Goal: Communication & Community: Share content

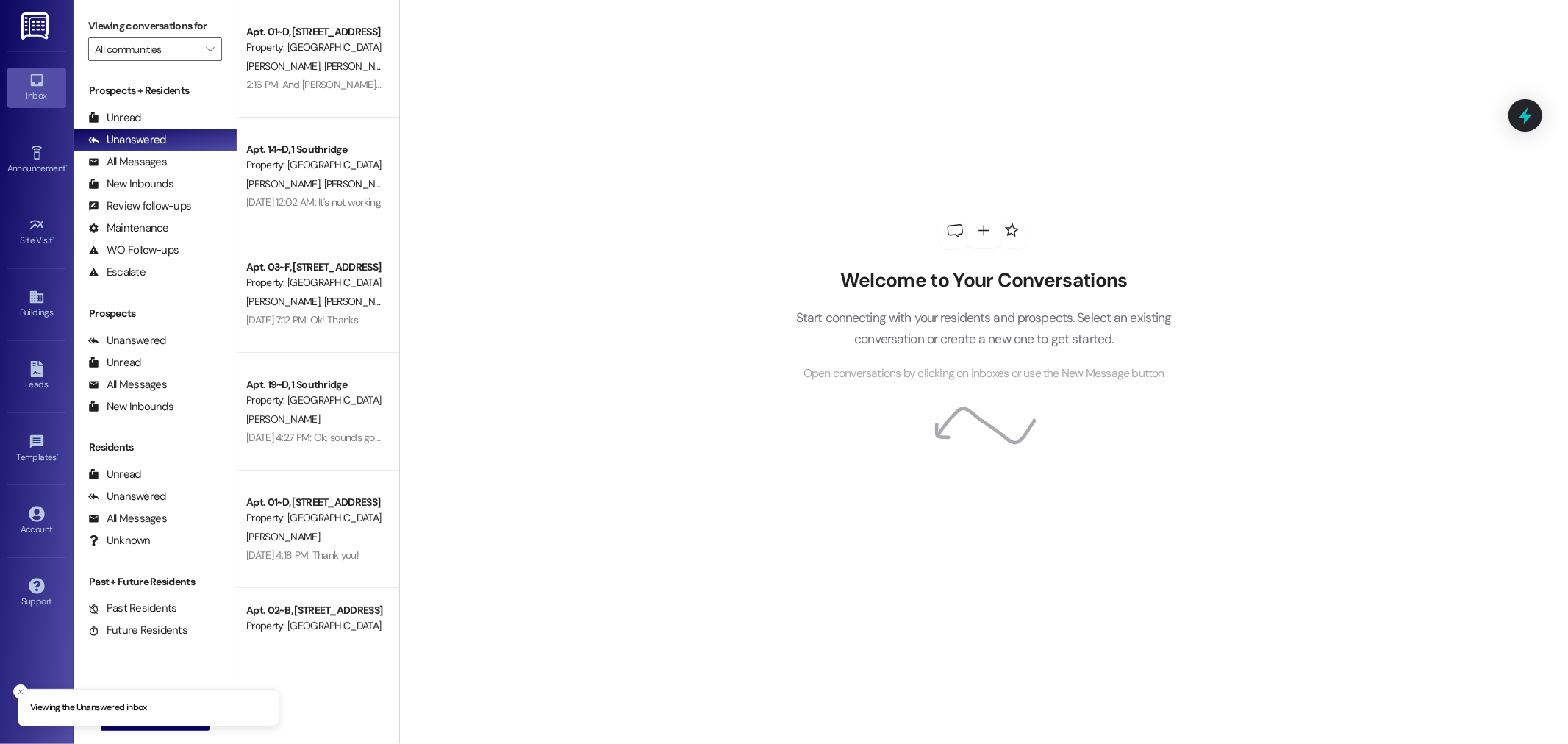
click at [138, 106] on div "Prospects + Residents Unread (0) Unread: Any message you haven't read yet will …" at bounding box center [155, 183] width 163 height 200
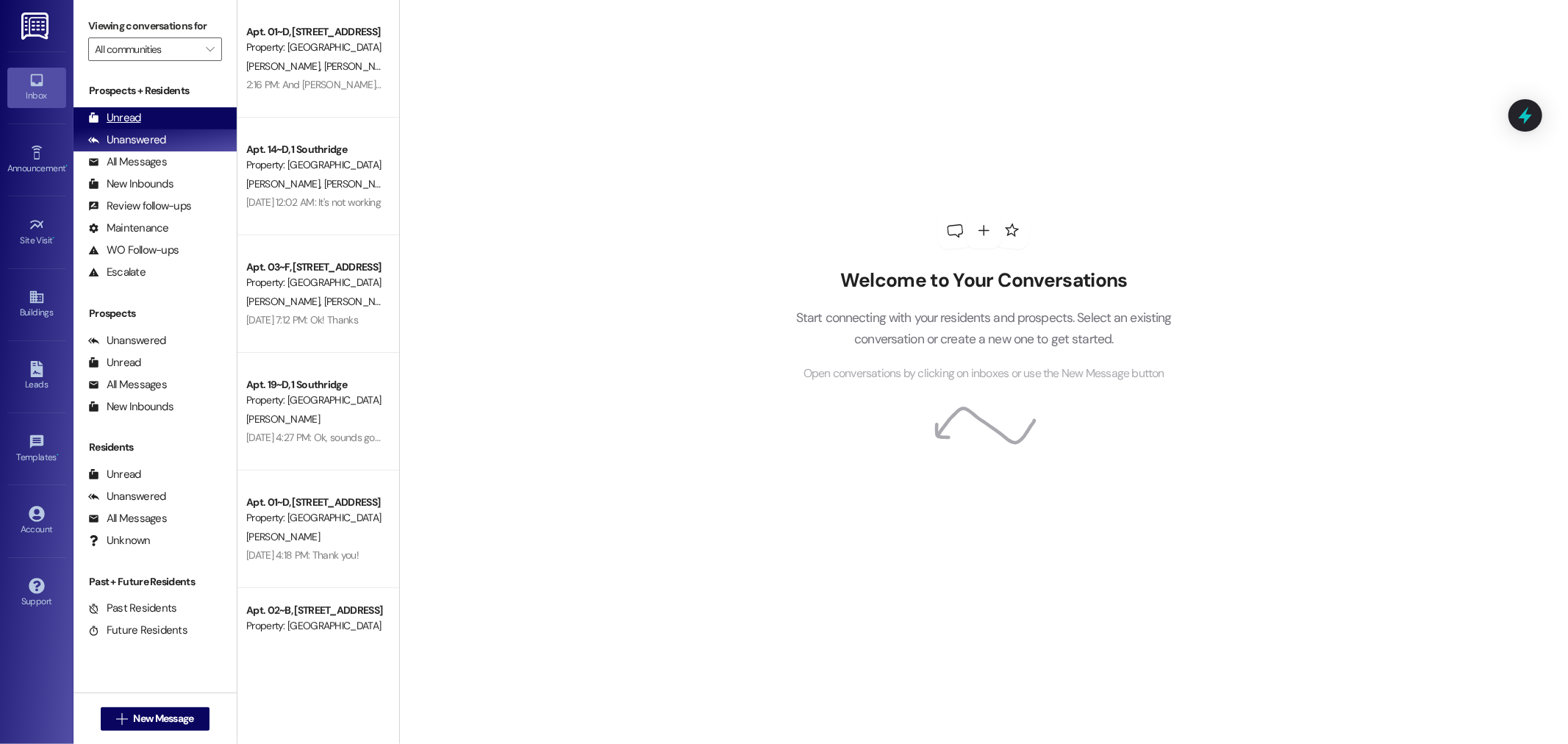
click at [134, 122] on div "Unread" at bounding box center [114, 118] width 53 height 16
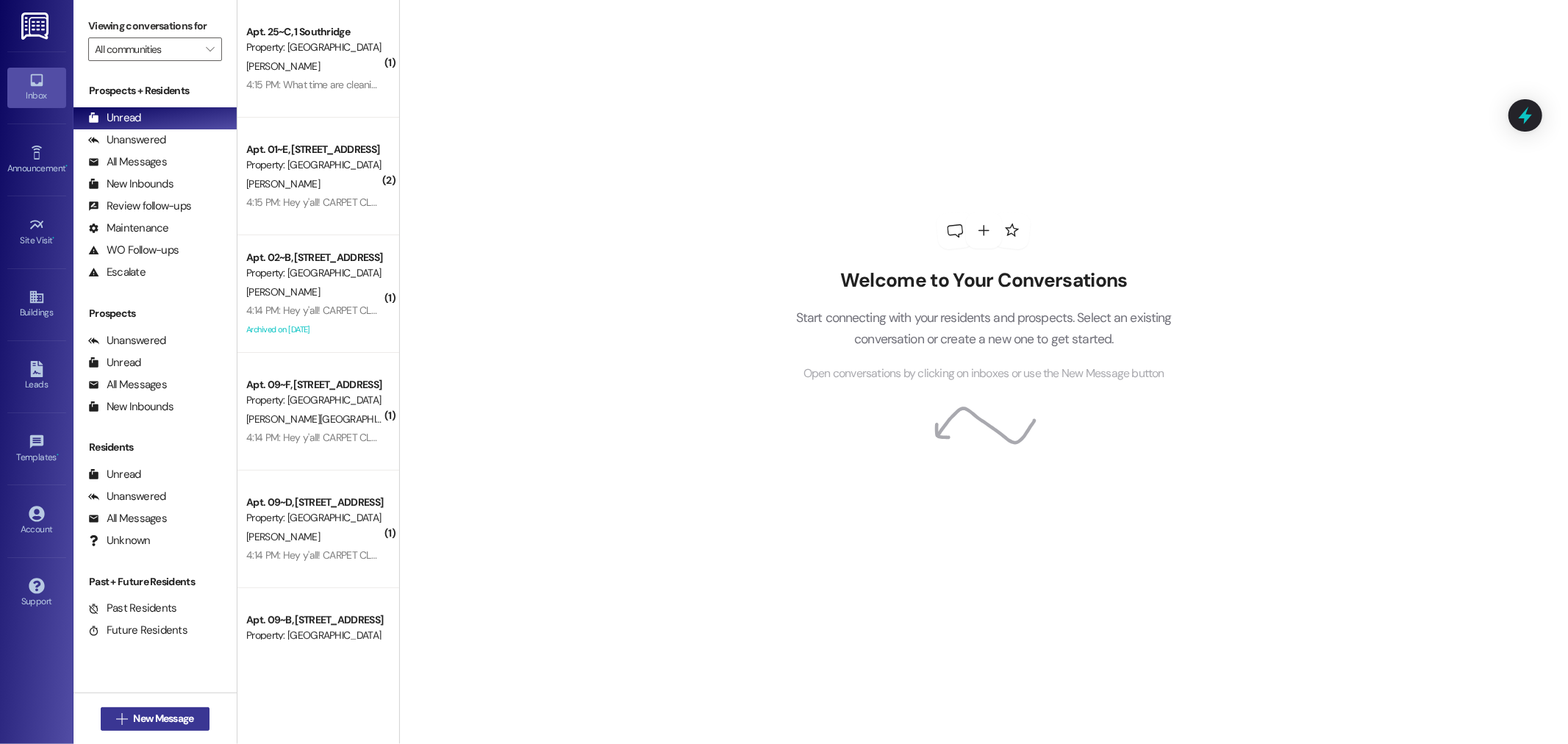
click at [119, 716] on icon "" at bounding box center [121, 719] width 11 height 12
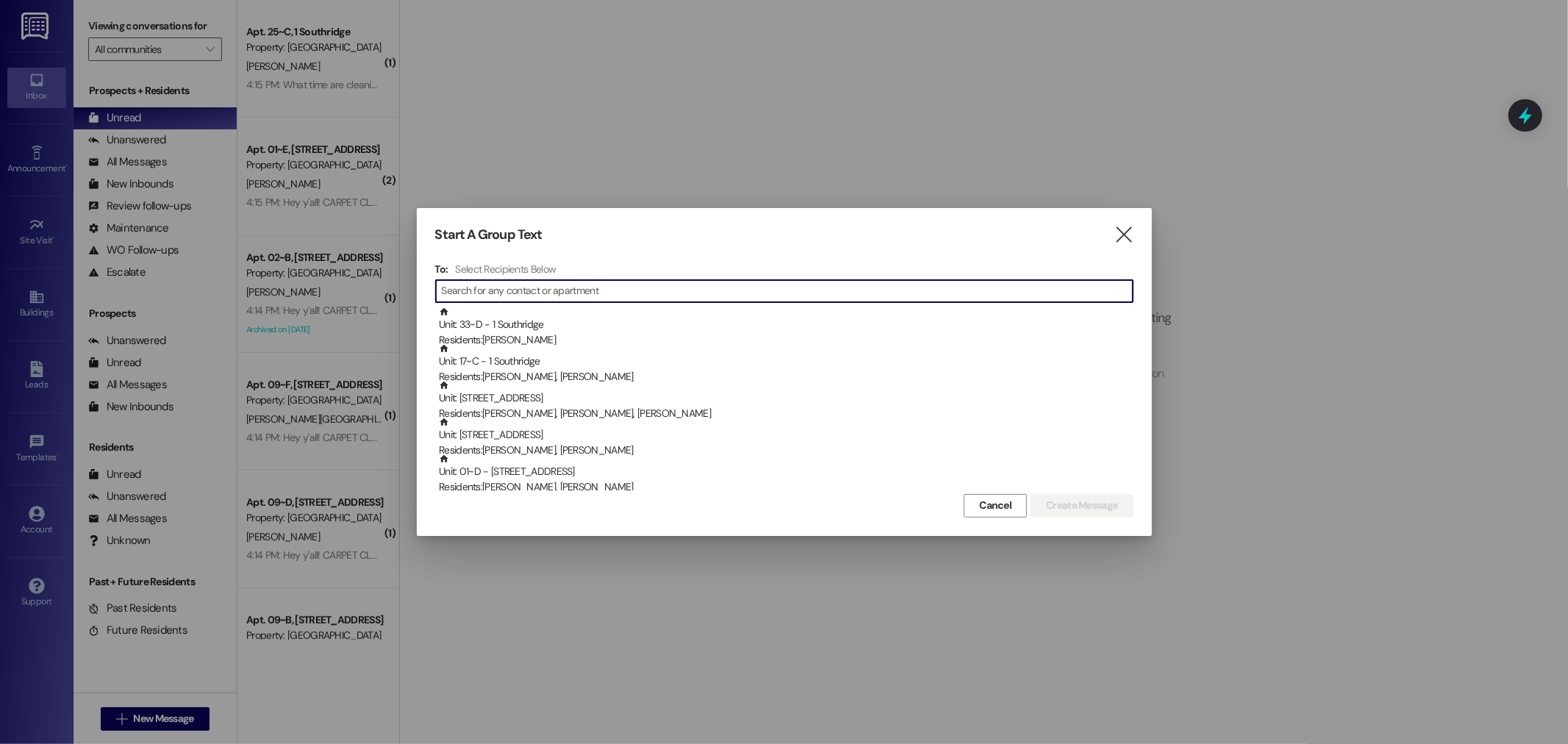
click at [473, 291] on input at bounding box center [787, 291] width 691 height 21
type input "02"
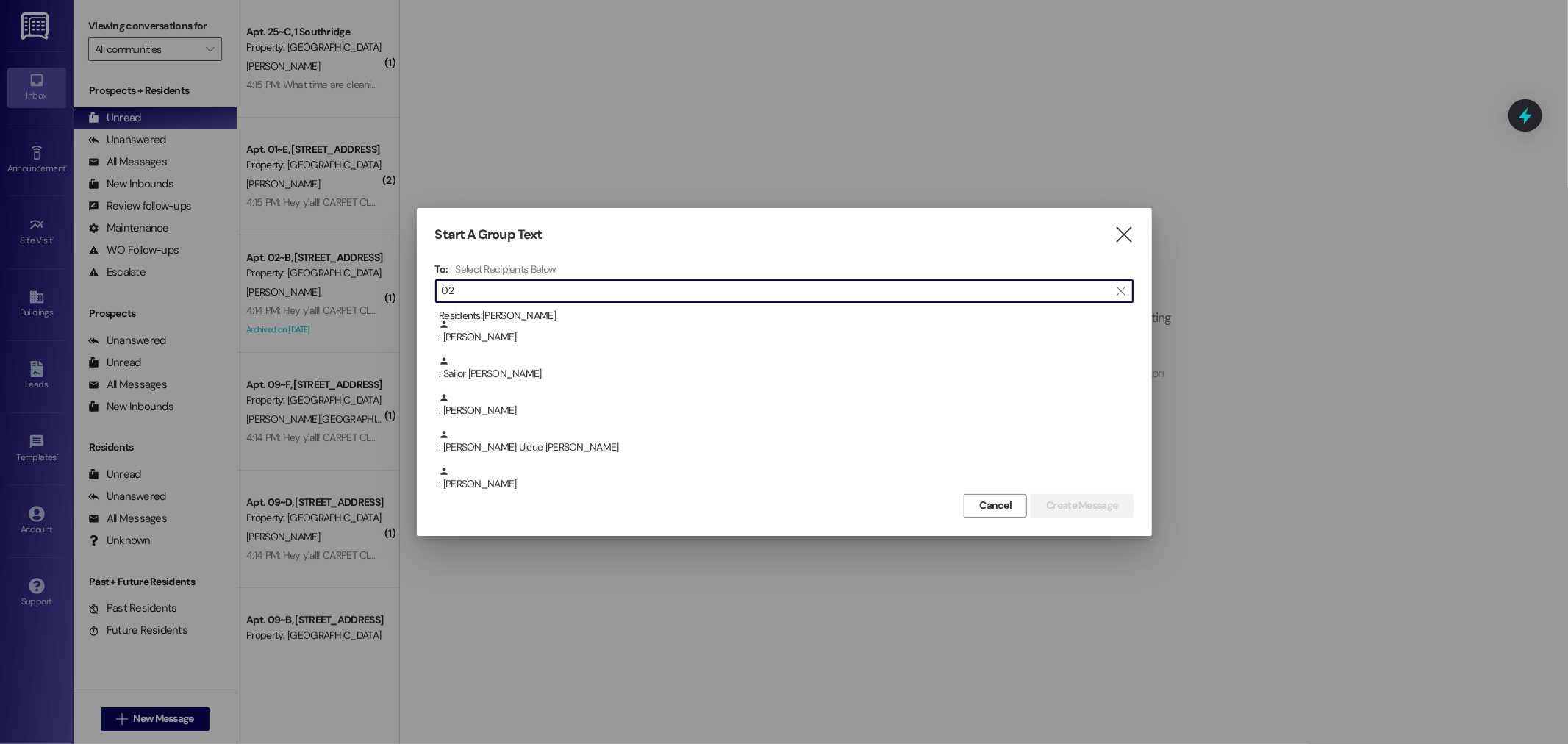
scroll to position [163, 0]
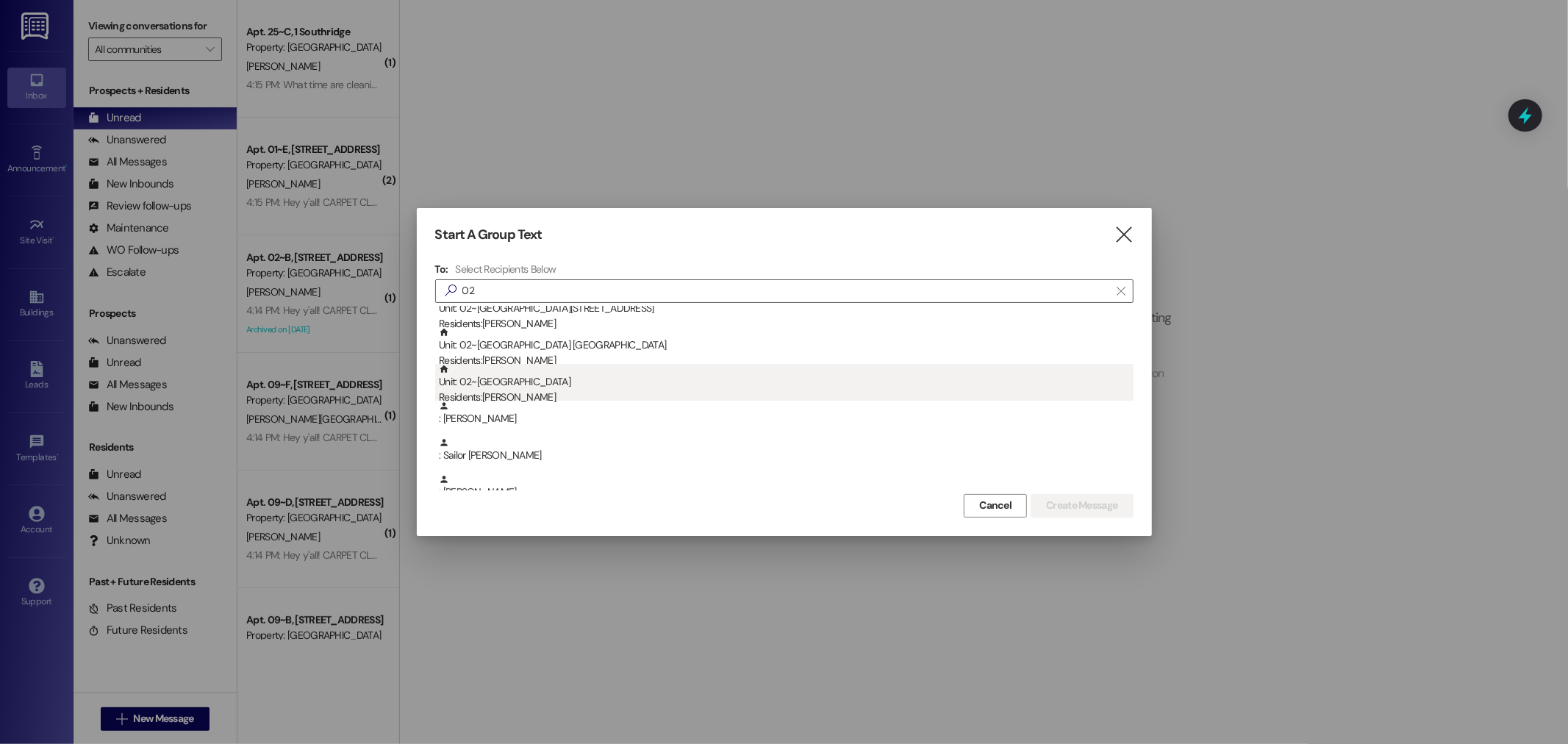
click at [532, 392] on div "Residents: [PERSON_NAME]" at bounding box center [786, 397] width 695 height 16
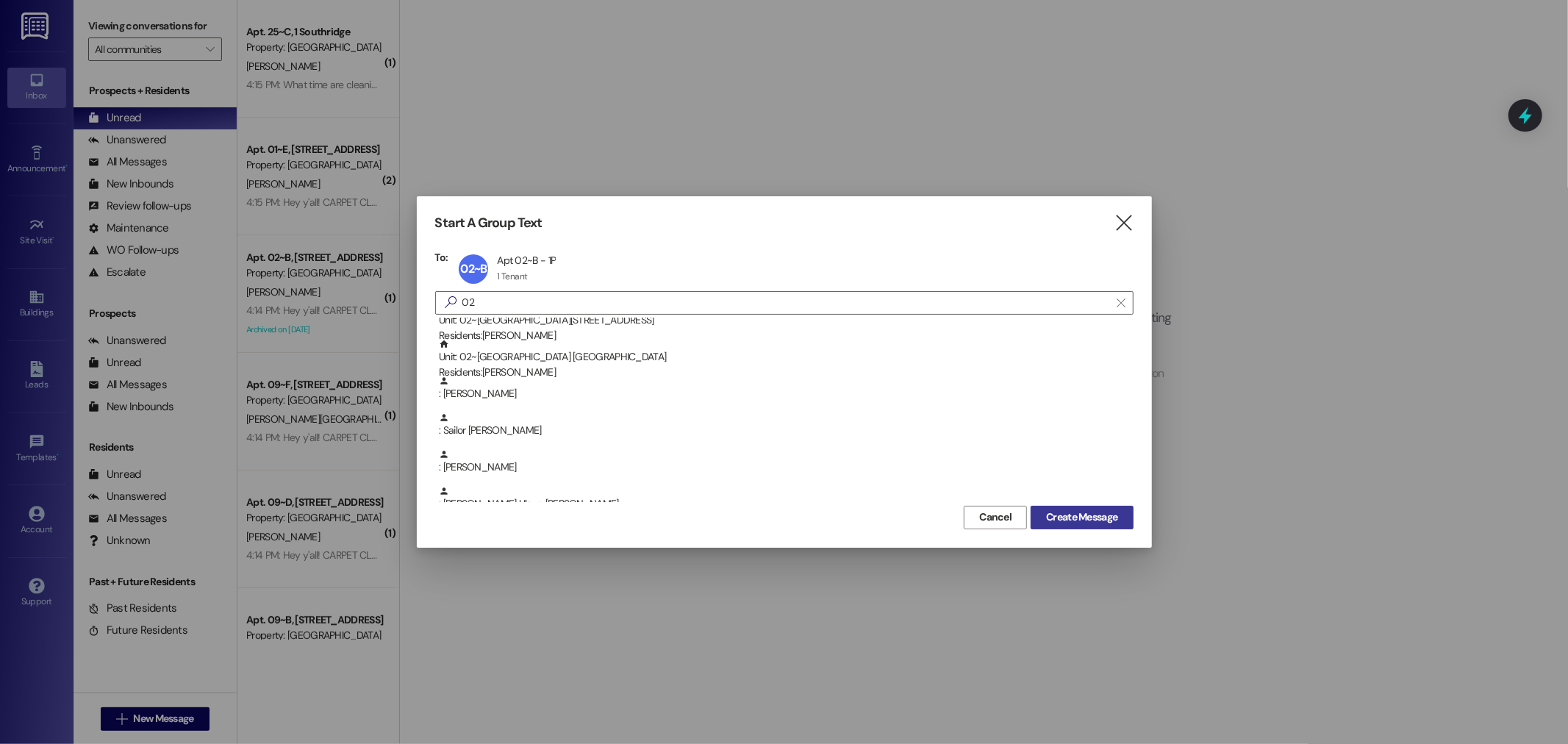
click at [1092, 512] on span "Create Message" at bounding box center [1081, 517] width 71 height 16
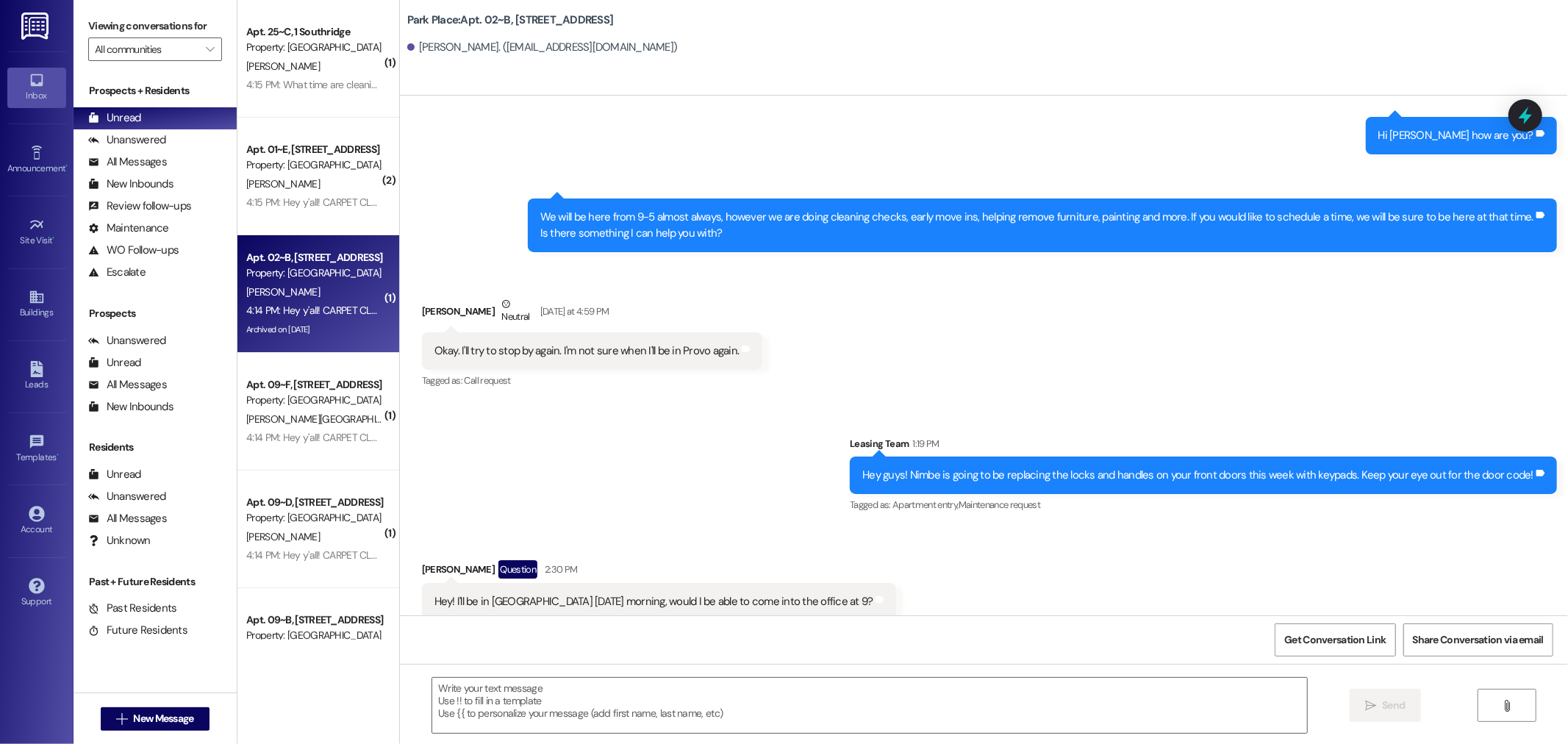
scroll to position [50735, 0]
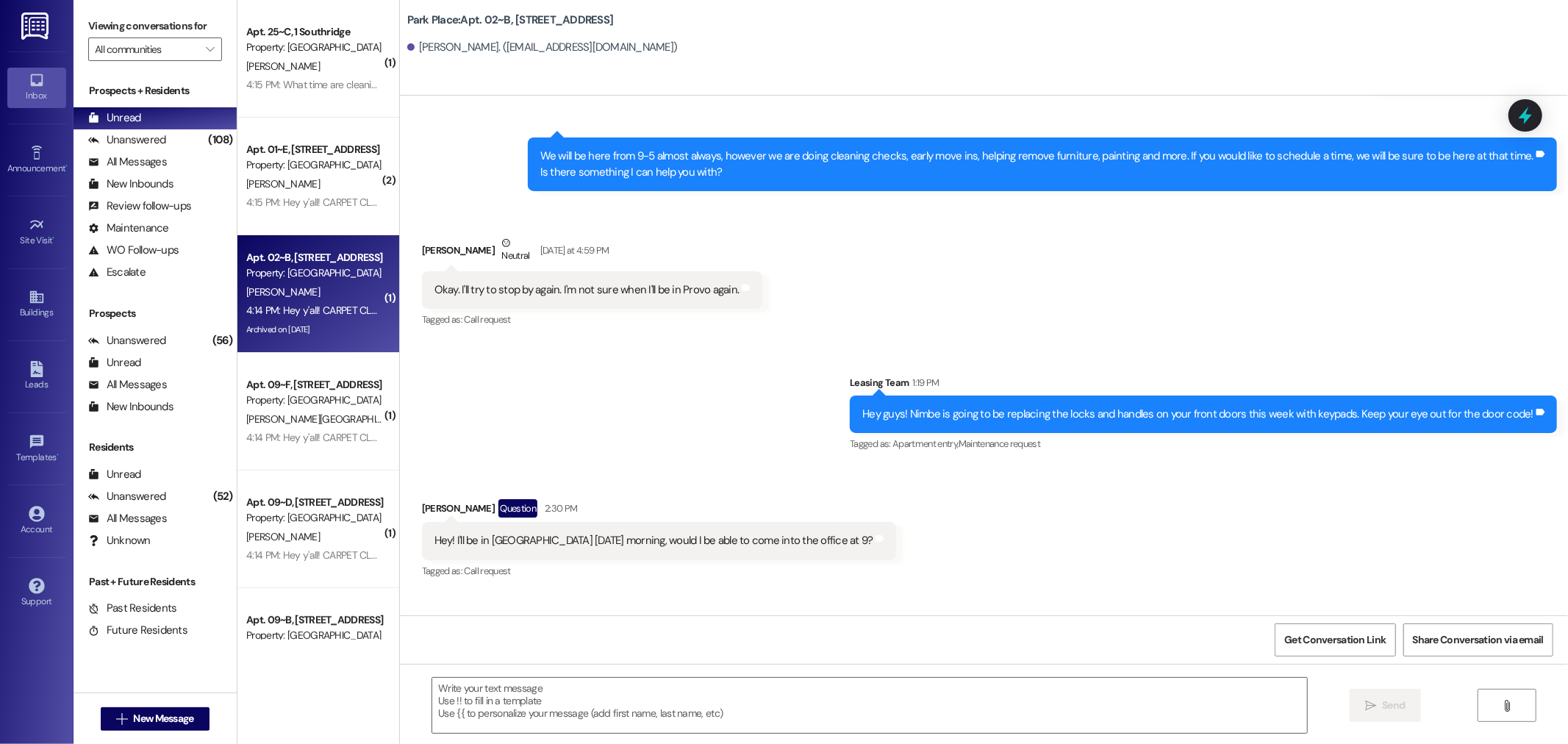
click at [465, 676] on div " Send " at bounding box center [983, 719] width 1168 height 110
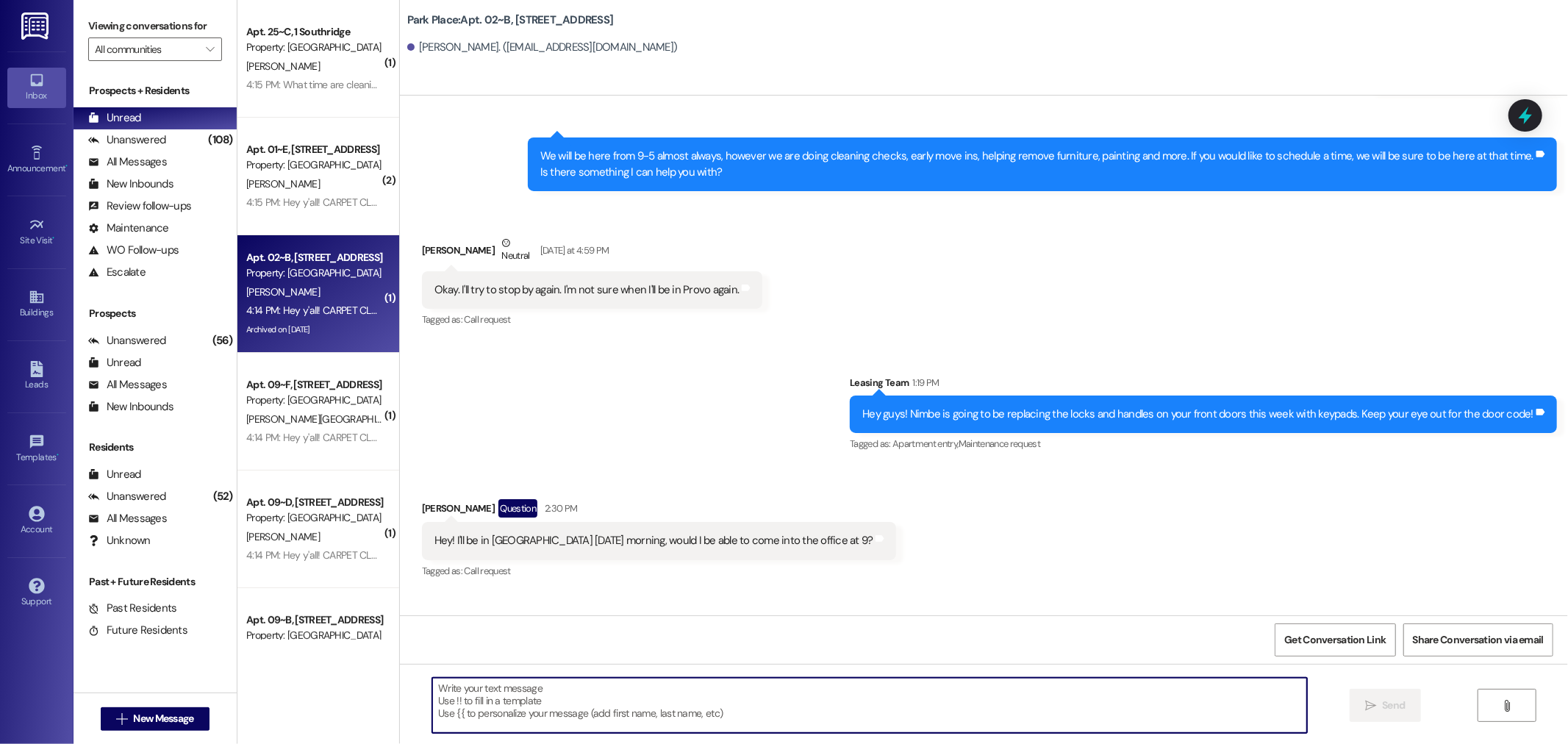
click at [451, 696] on textarea at bounding box center [869, 705] width 875 height 55
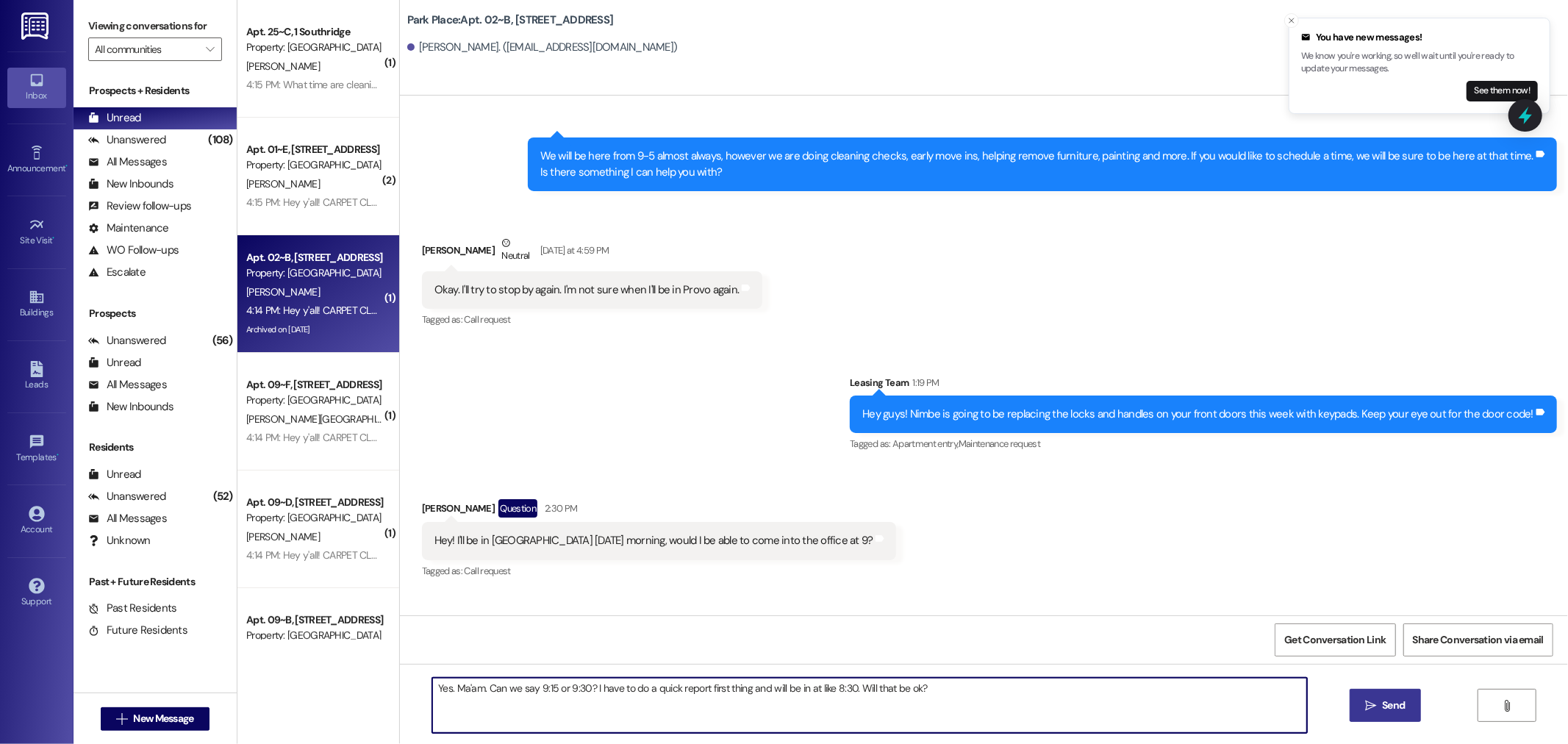
type textarea "Yes. Ma'am. Can we say 9:15 or 9:30? I have to do a quick report first thing an…"
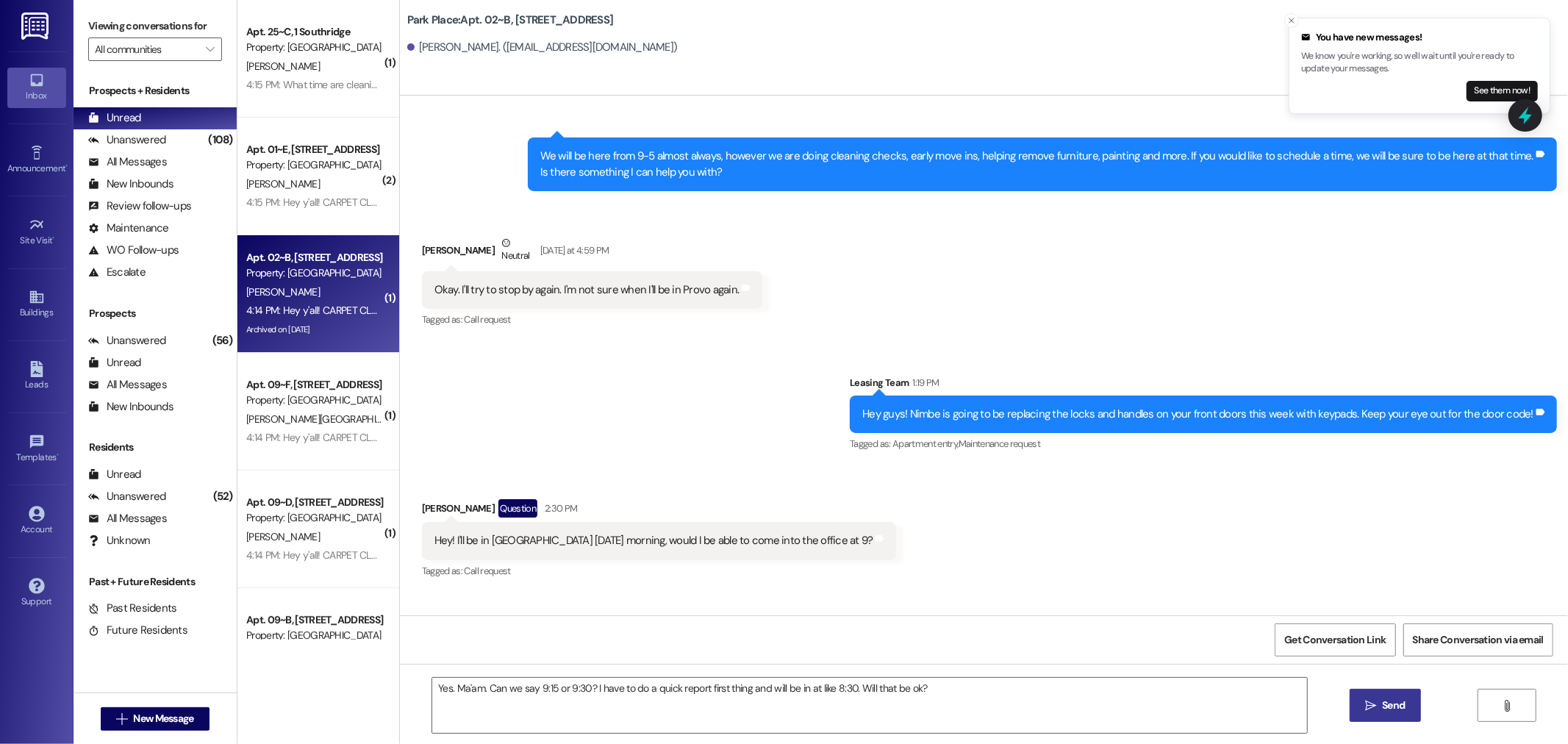
click at [1401, 699] on span "Send" at bounding box center [1393, 705] width 23 height 16
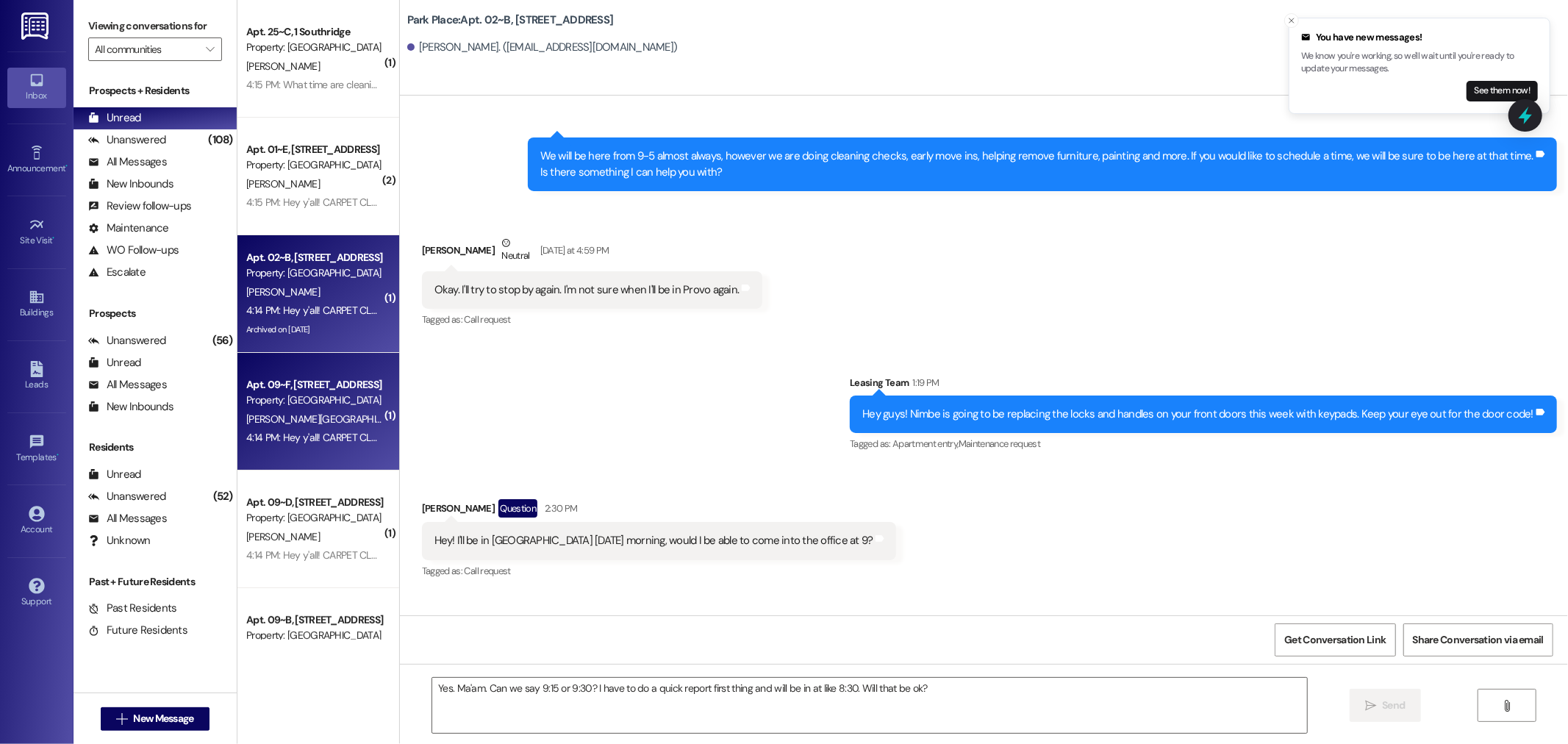
scroll to position [50595, 0]
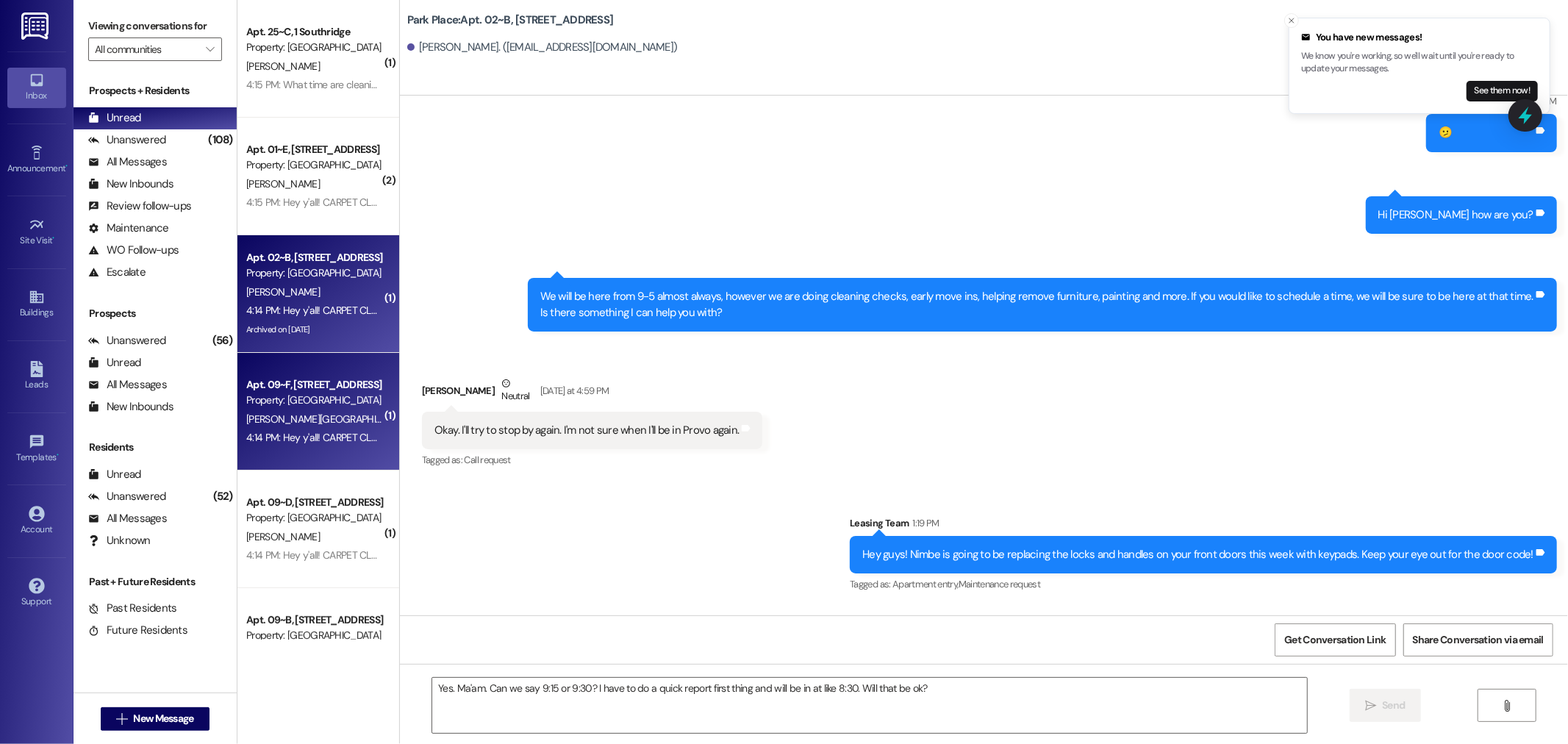
click at [292, 423] on div "[PERSON_NAME][GEOGRAPHIC_DATA]" at bounding box center [314, 420] width 139 height 18
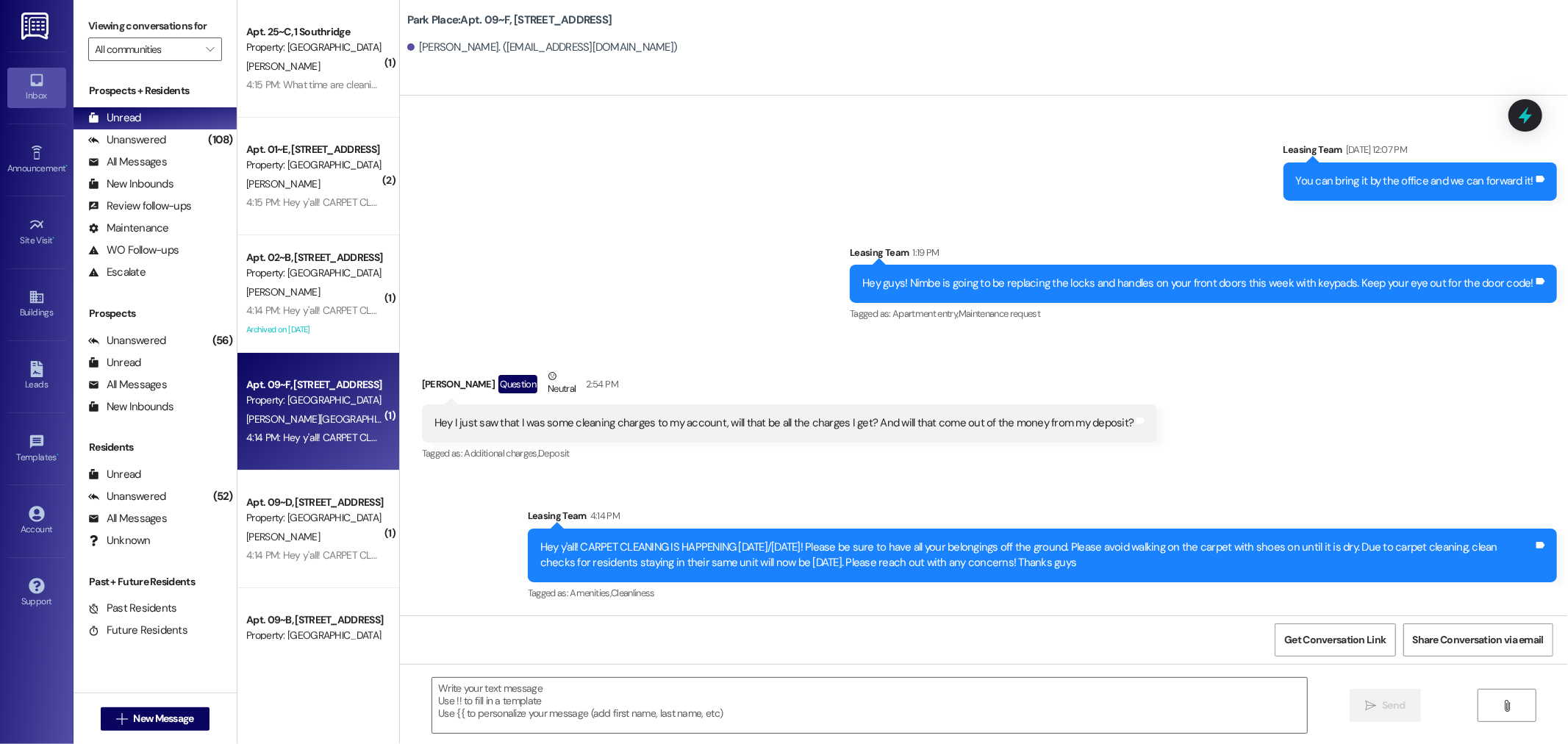
scroll to position [31025, 0]
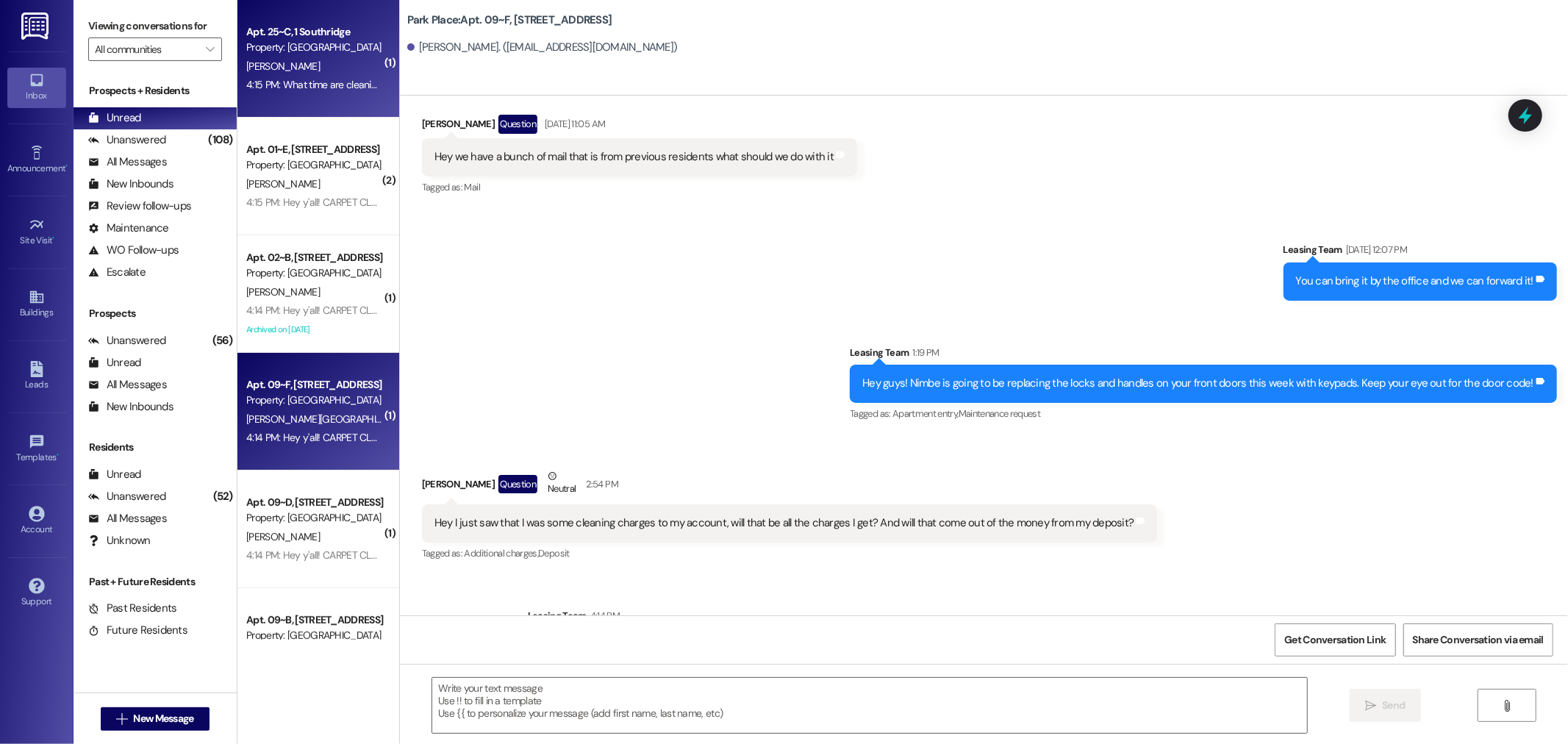
click at [334, 33] on div "Apt. 25~C, 1 Southridge" at bounding box center [314, 32] width 136 height 16
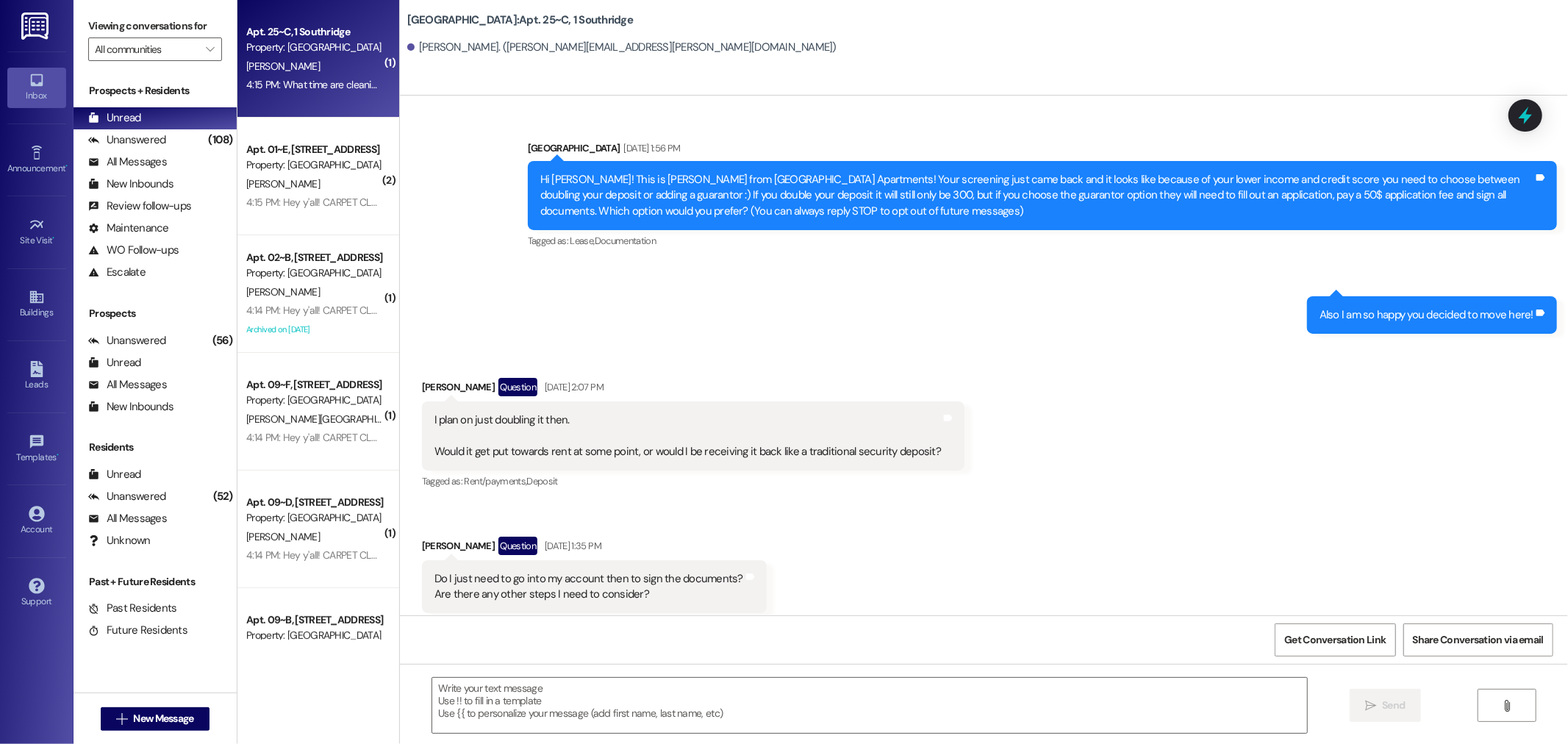
scroll to position [29418, 0]
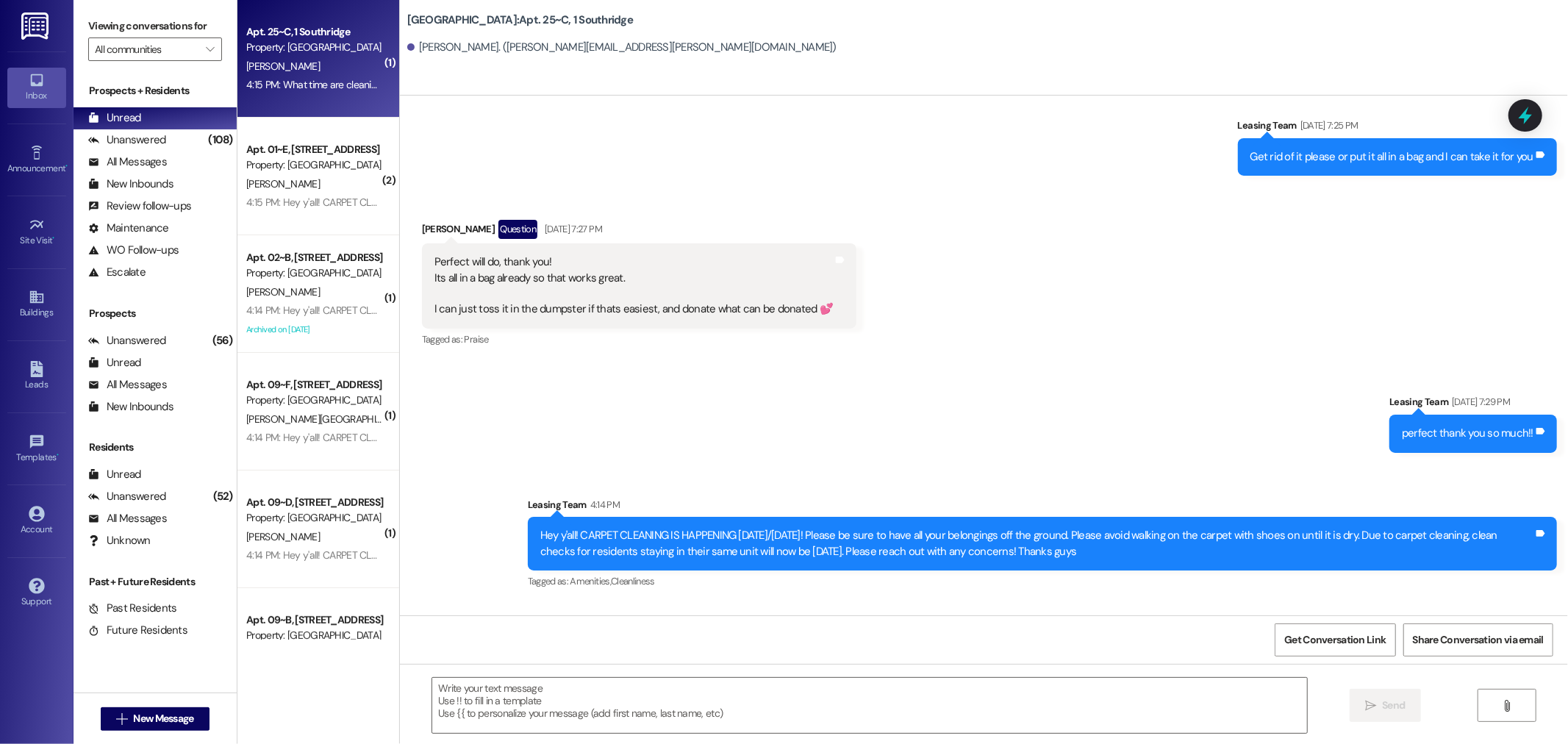
click at [324, 34] on div "Apt. 25~C, 1 Southridge" at bounding box center [314, 32] width 136 height 16
click at [455, 693] on textarea at bounding box center [869, 705] width 875 height 55
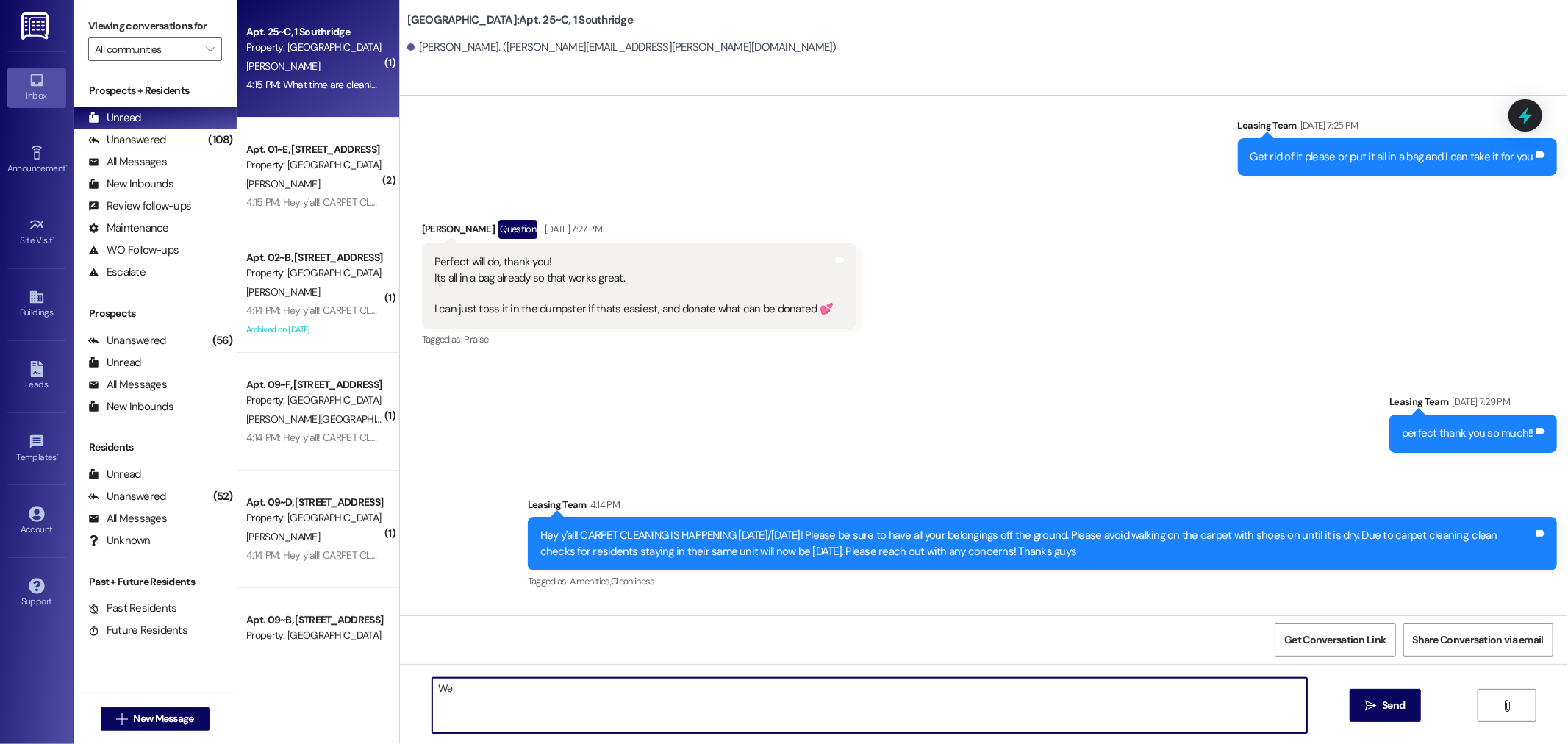
type textarea "We"
click at [27, 8] on link at bounding box center [36, 26] width 47 height 52
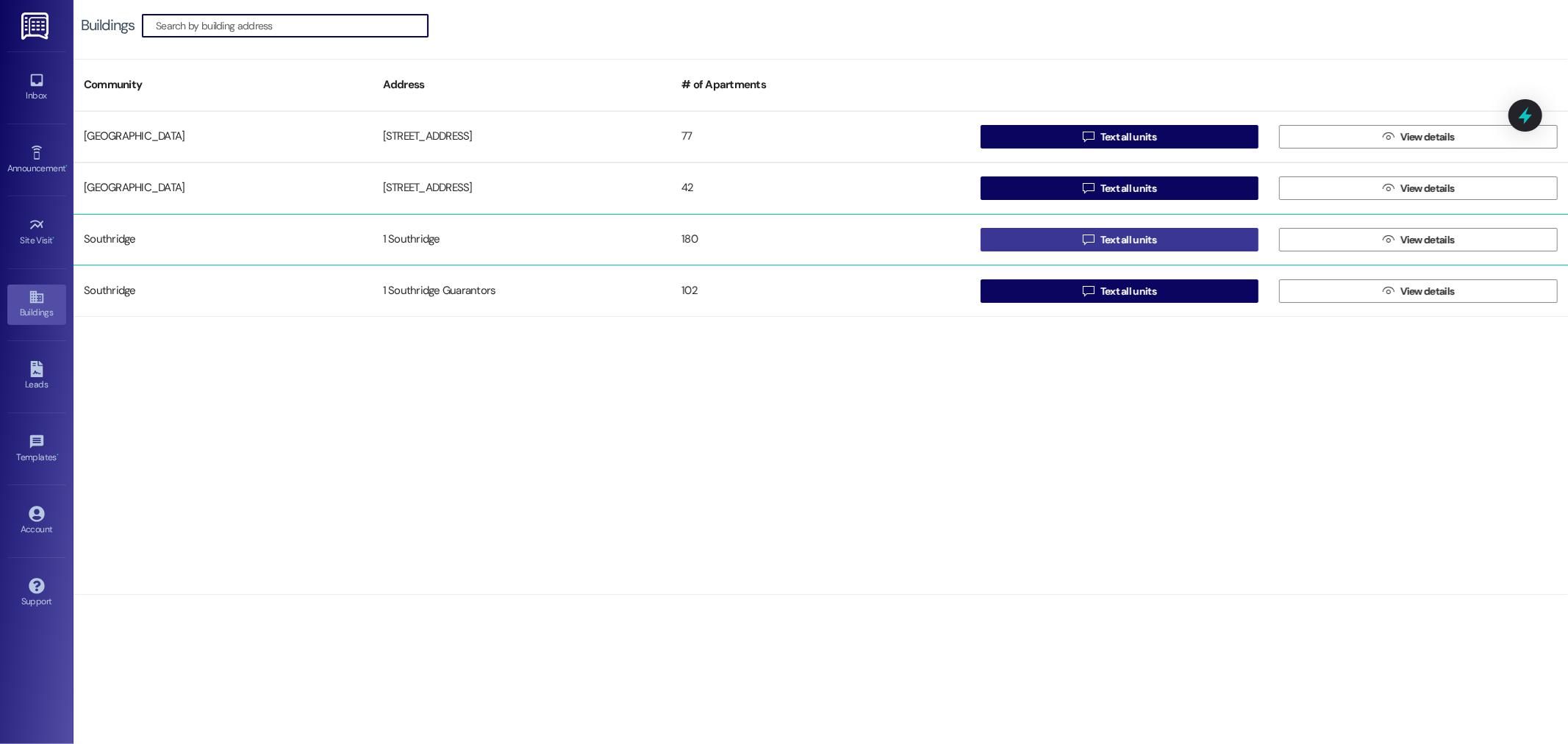
click at [1127, 236] on span "Text all units" at bounding box center [1128, 239] width 56 height 16
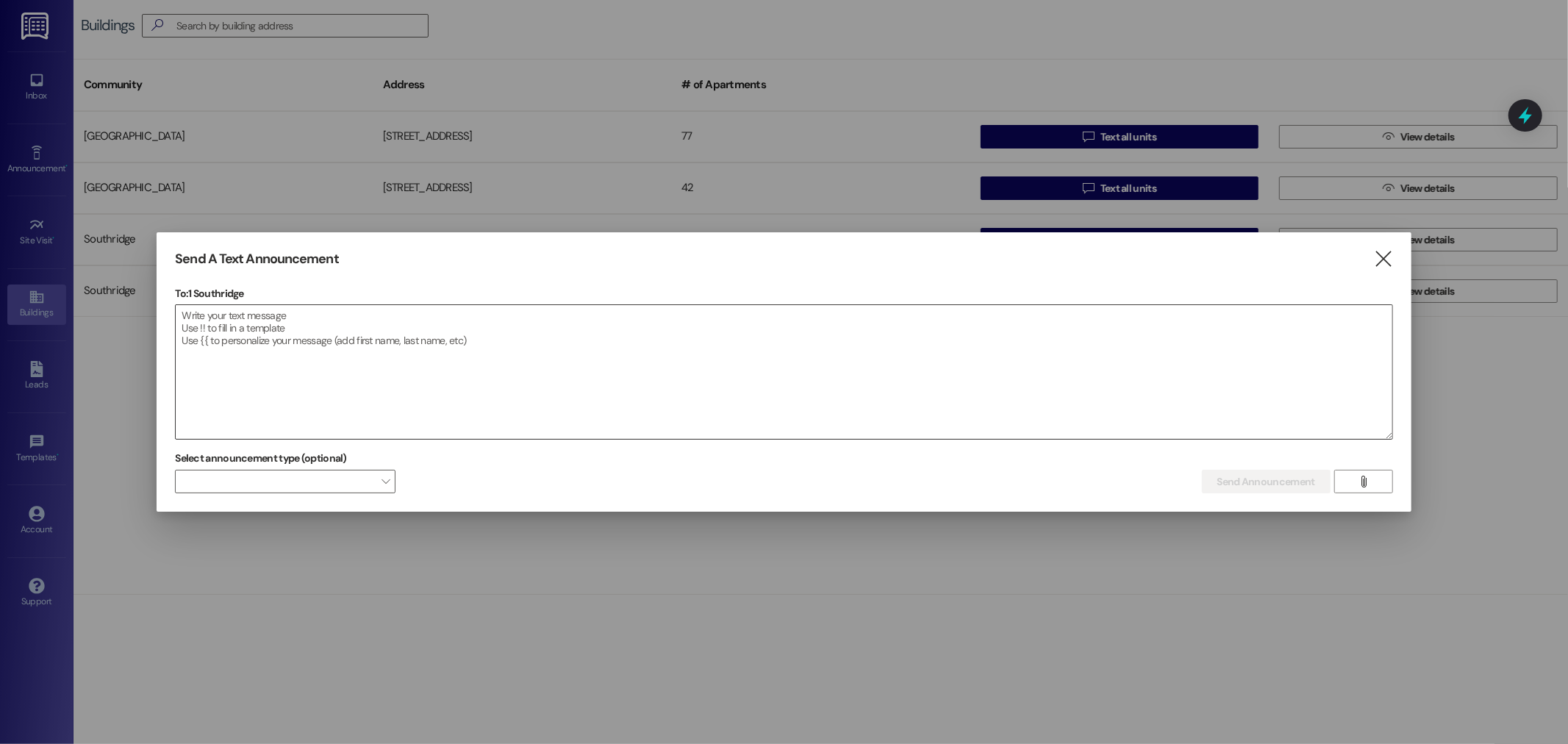
click at [211, 337] on textarea at bounding box center [783, 372] width 1215 height 133
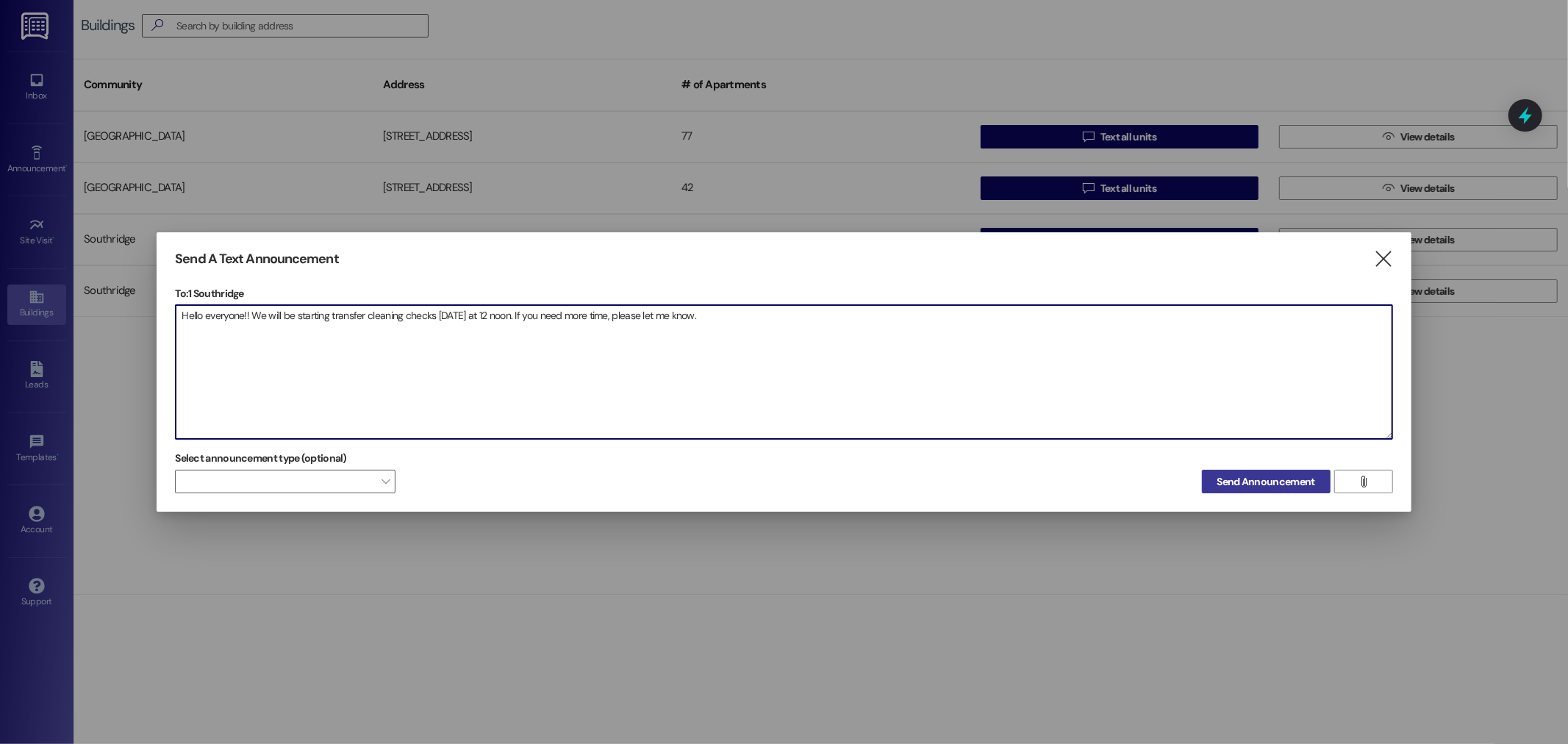
type textarea "Hello everyone!! We will be starting transfer cleaning checks [DATE] at 12 noon…"
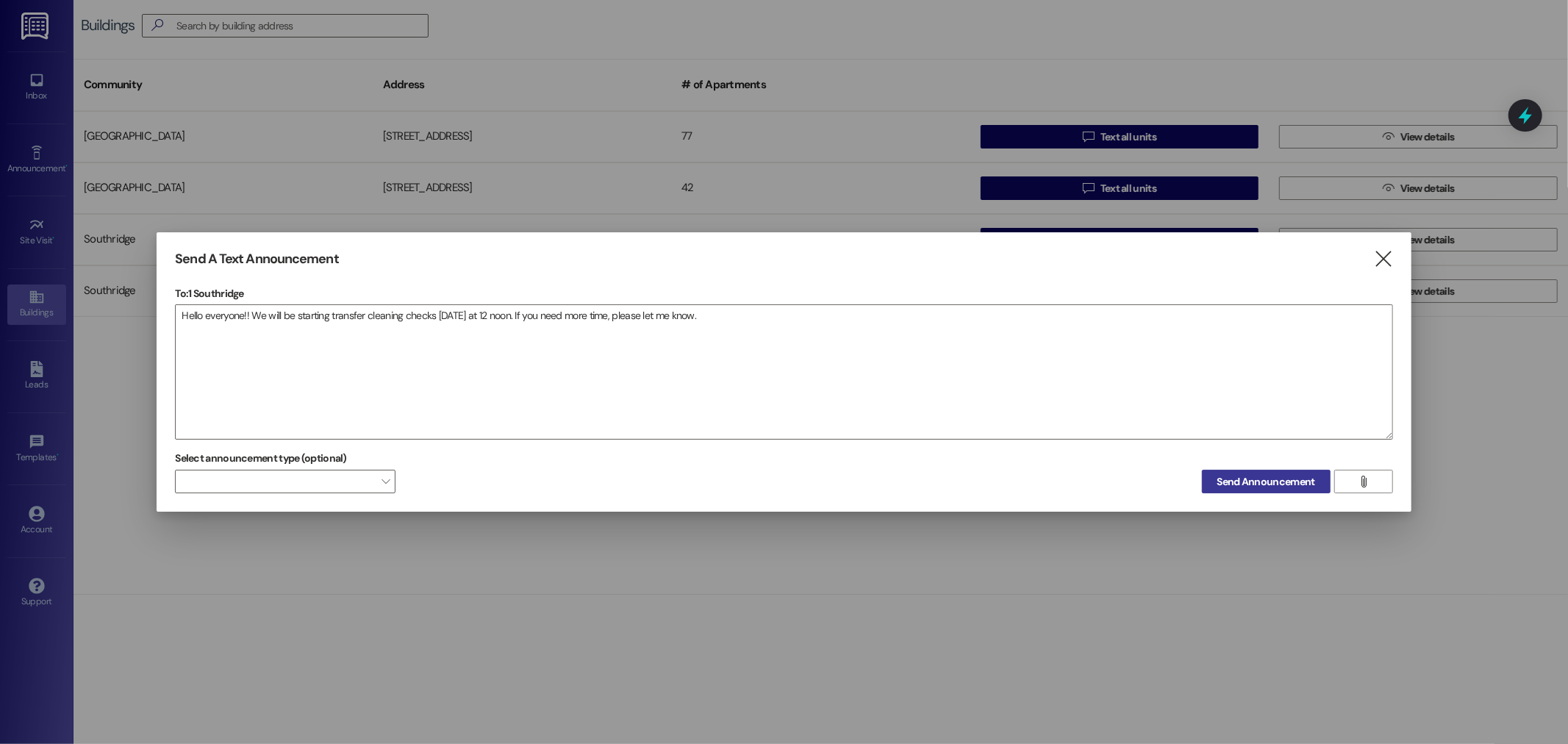
click at [1299, 480] on span "Send Announcement" at bounding box center [1265, 481] width 98 height 16
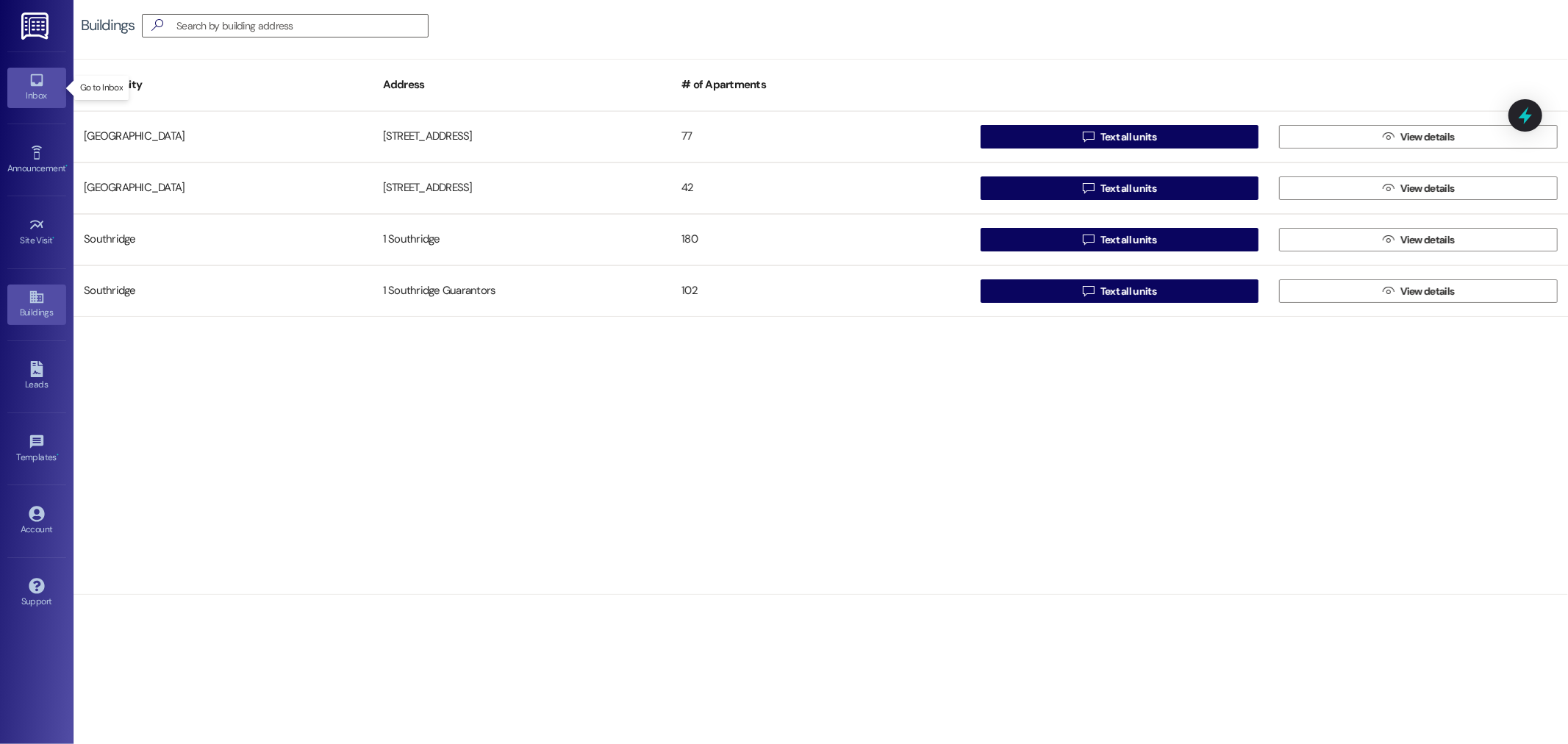
click at [29, 92] on div "Inbox" at bounding box center [37, 96] width 73 height 15
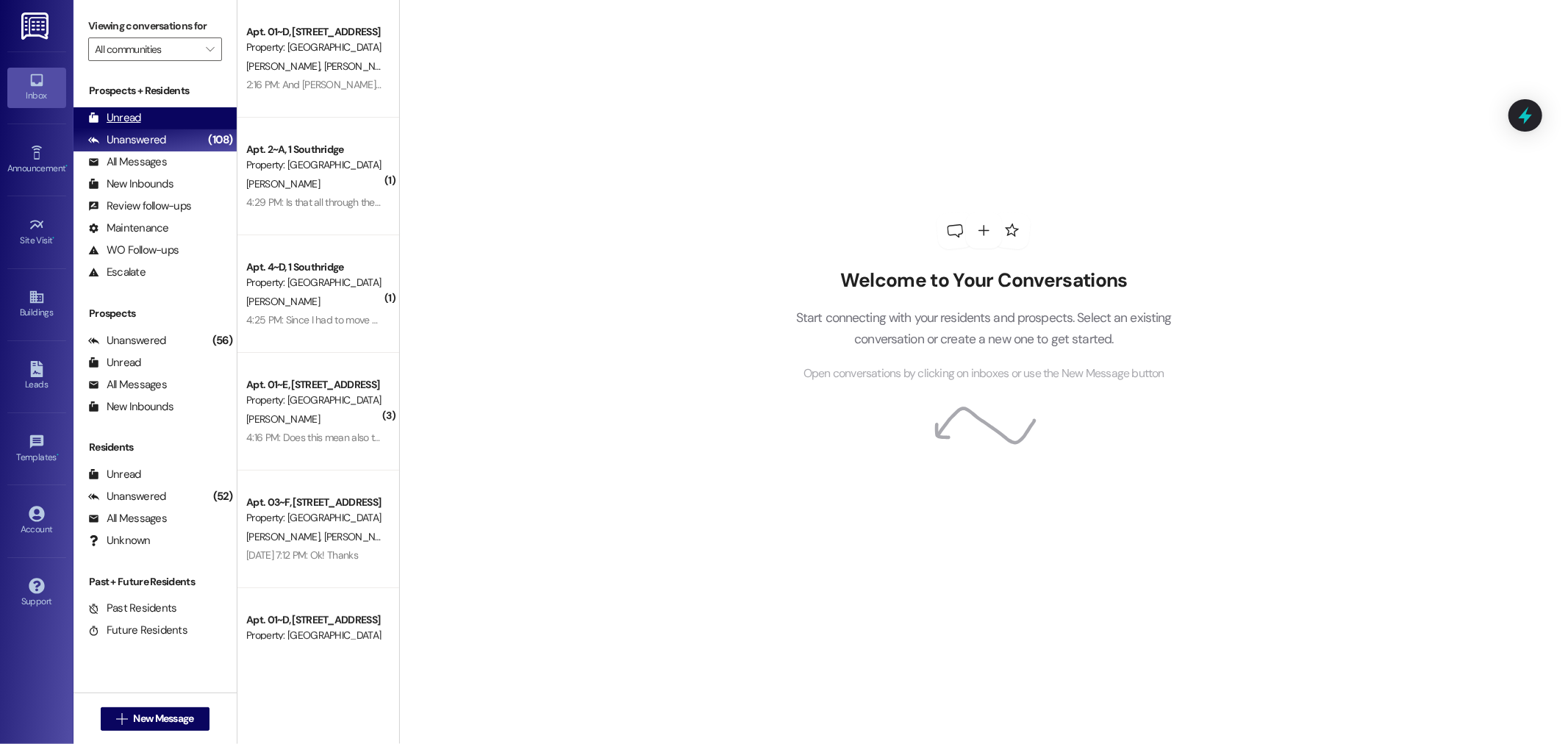
click at [118, 119] on div "Unread" at bounding box center [114, 118] width 53 height 16
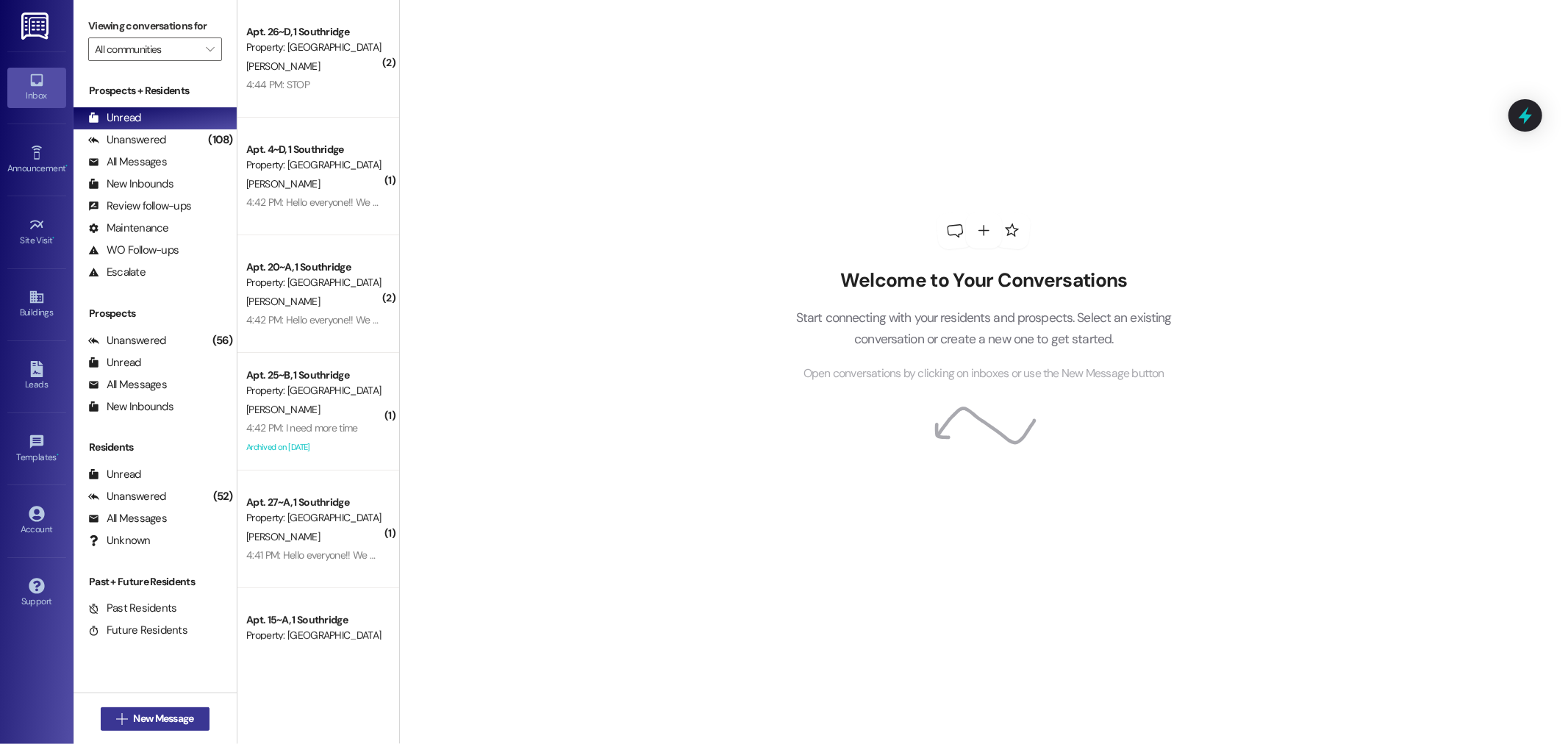
click at [133, 716] on span "New Message" at bounding box center [163, 718] width 60 height 16
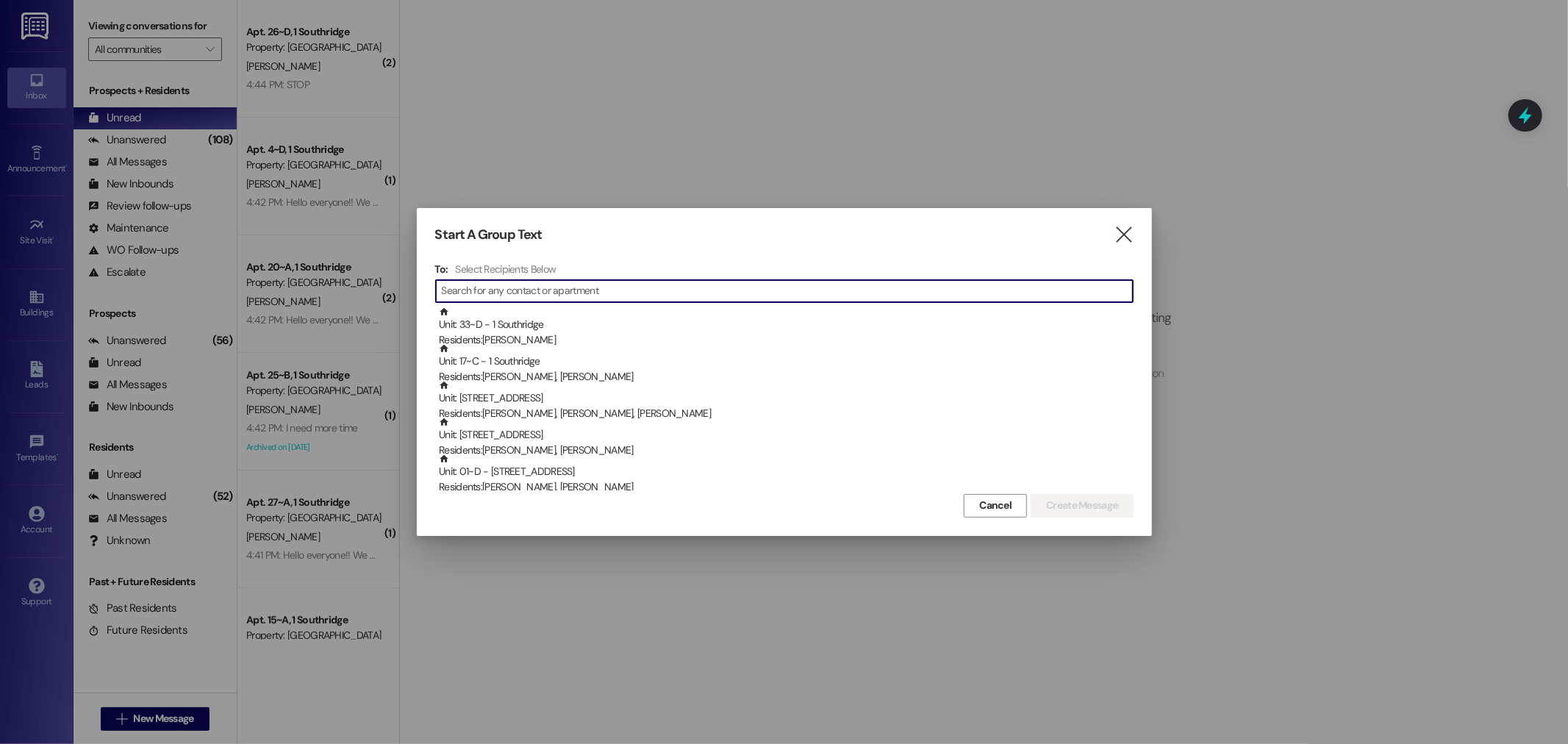
click at [474, 283] on input at bounding box center [787, 291] width 691 height 21
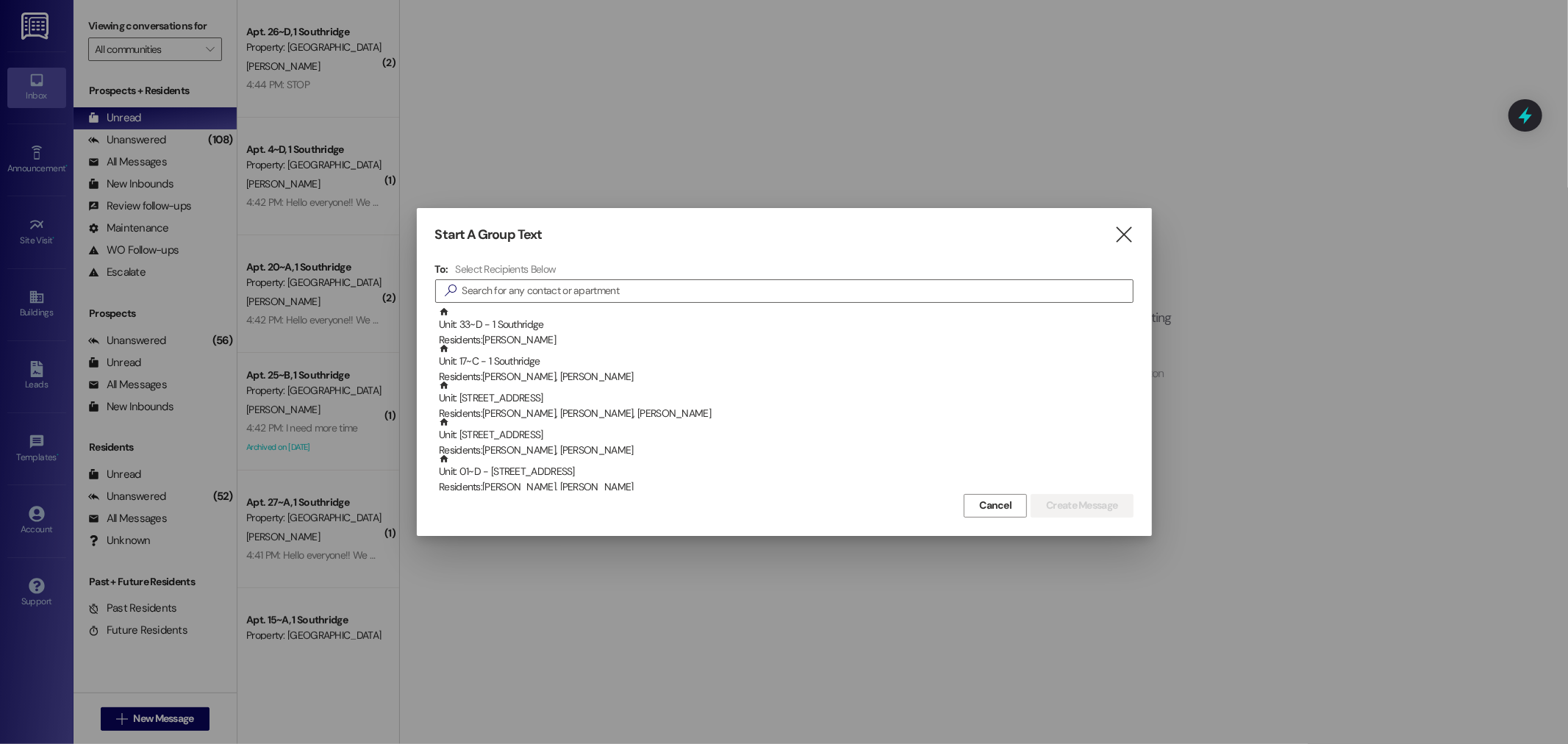
drag, startPoint x: 1110, startPoint y: 226, endPoint x: 362, endPoint y: 3, distance: 780.5
click at [1106, 221] on div "Start A Group Text  To: Select Recipients Below  Unit: 33~D - 1 Southridge Re…" at bounding box center [784, 371] width 735 height 327
click at [1128, 227] on icon "" at bounding box center [1123, 234] width 20 height 16
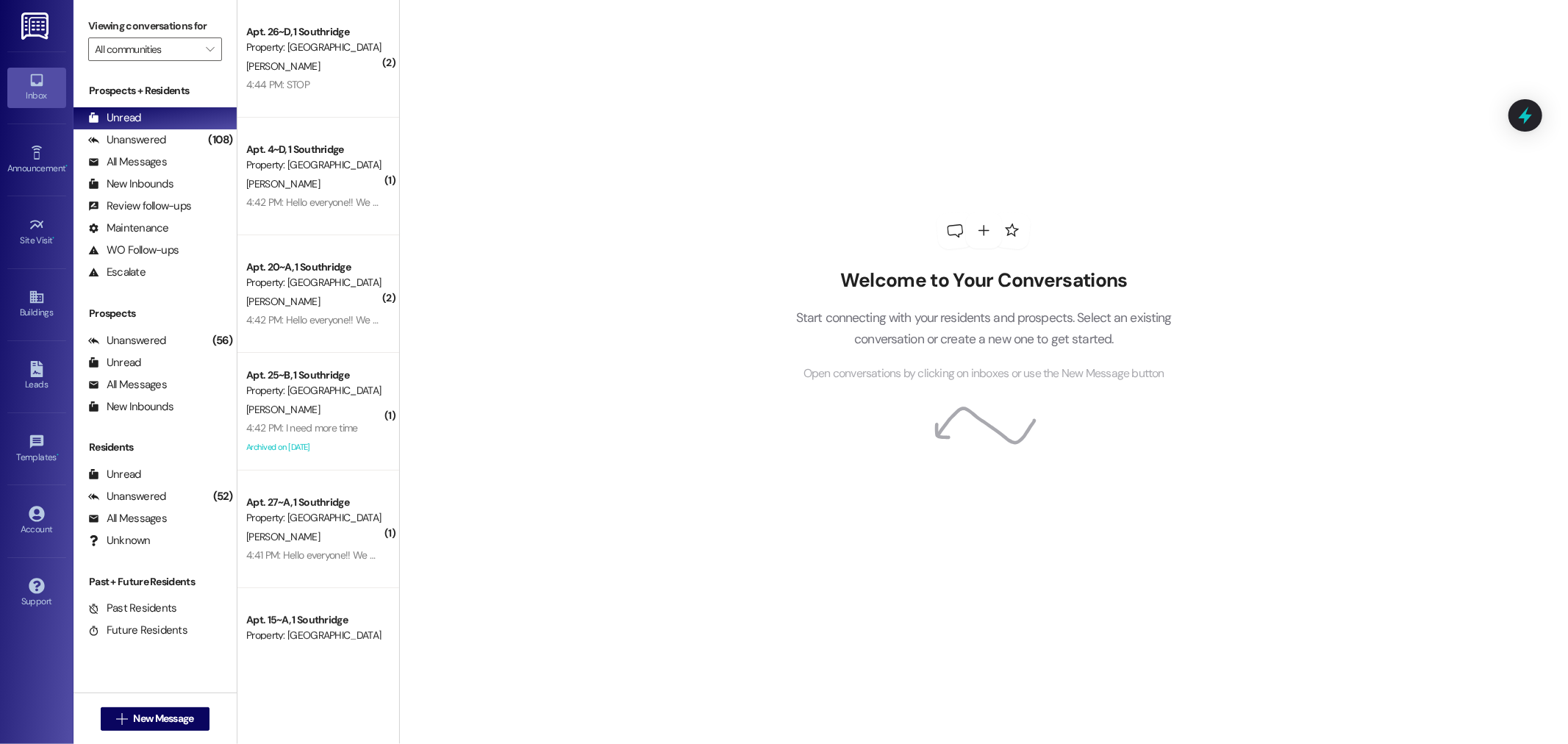
click at [41, 23] on img at bounding box center [37, 26] width 30 height 28
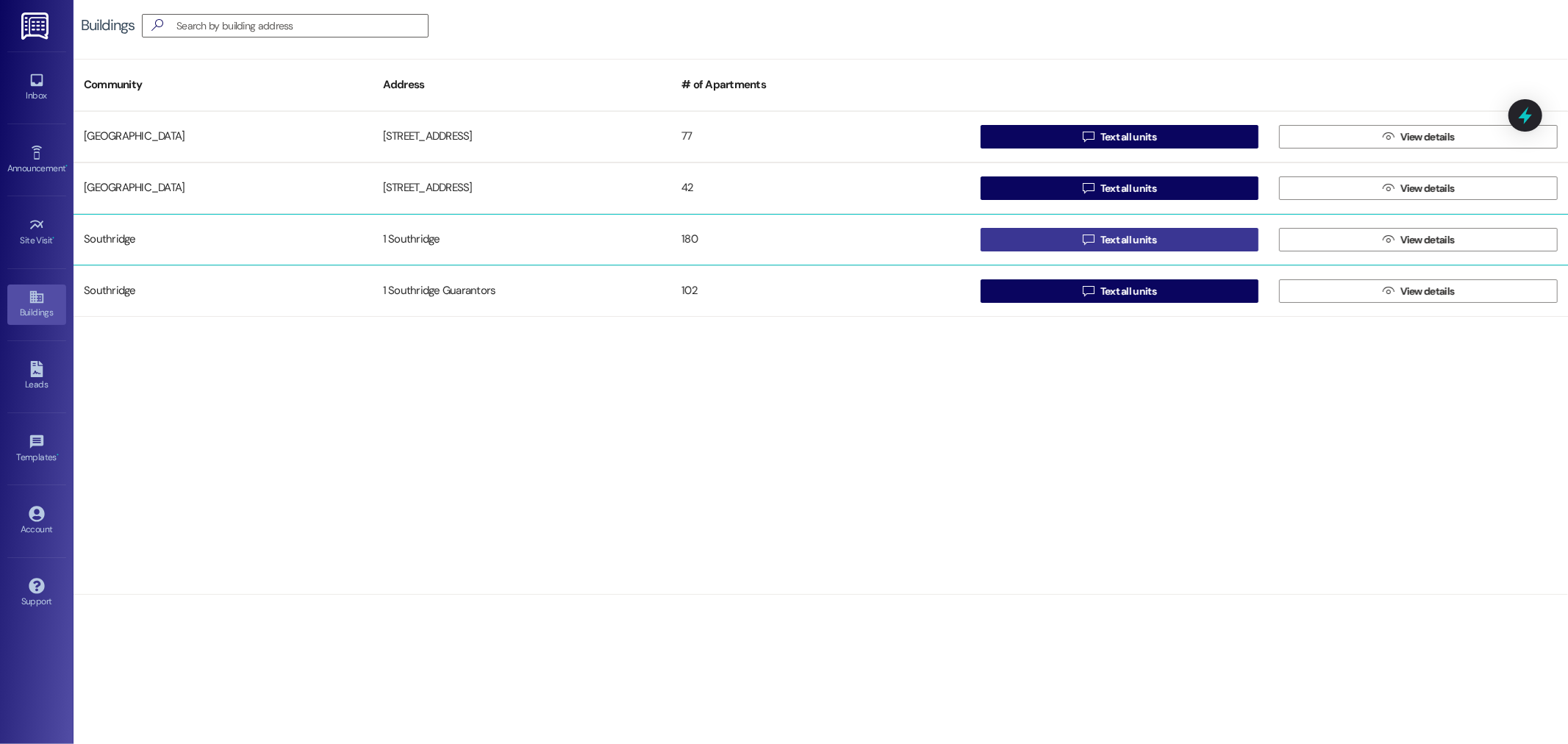
click at [1133, 239] on span "Text all units" at bounding box center [1128, 239] width 56 height 16
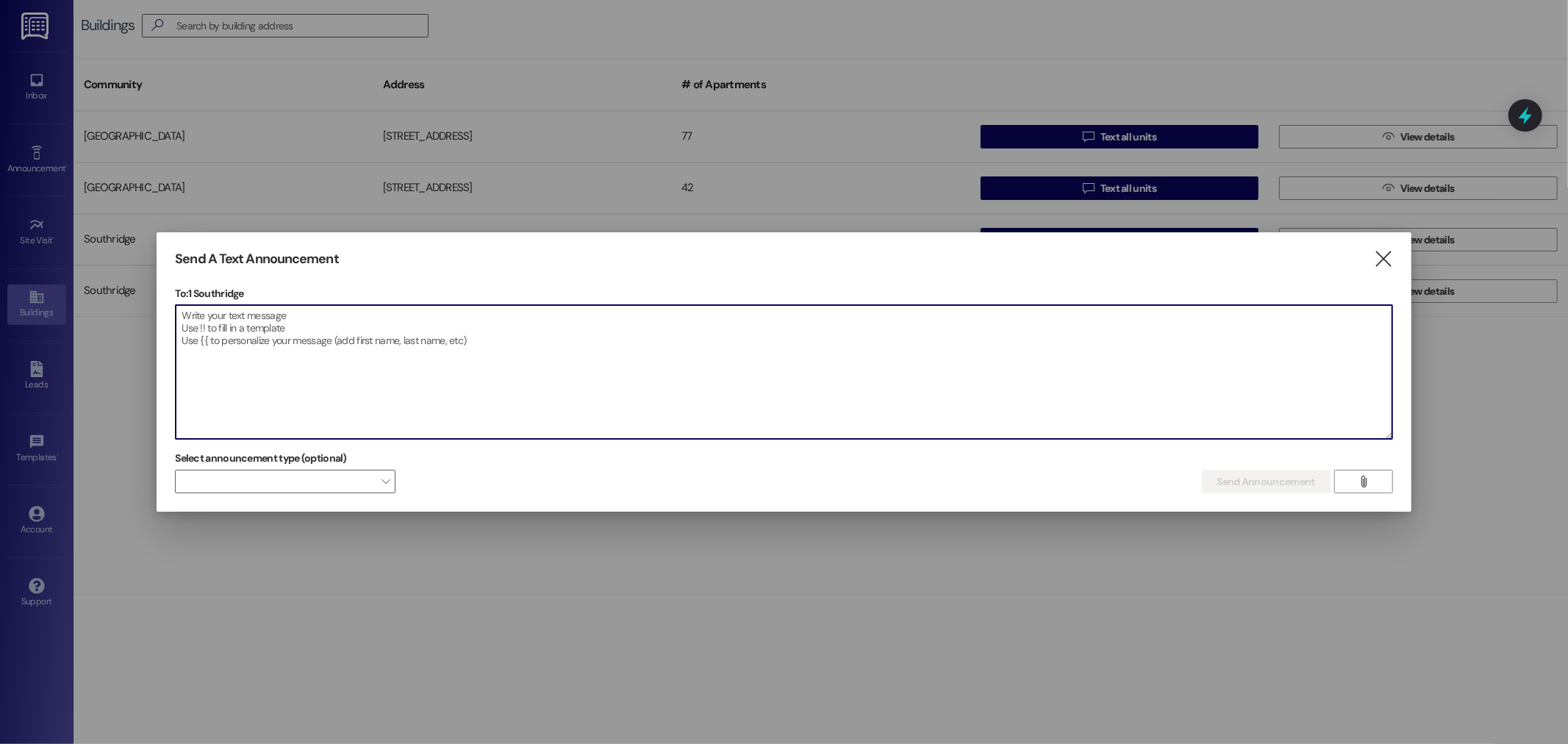
click at [203, 319] on textarea at bounding box center [783, 372] width 1215 height 133
click at [439, 317] on textarea "Hey peeps, if anyone can help move 2 couches and a couop" at bounding box center [783, 372] width 1215 height 133
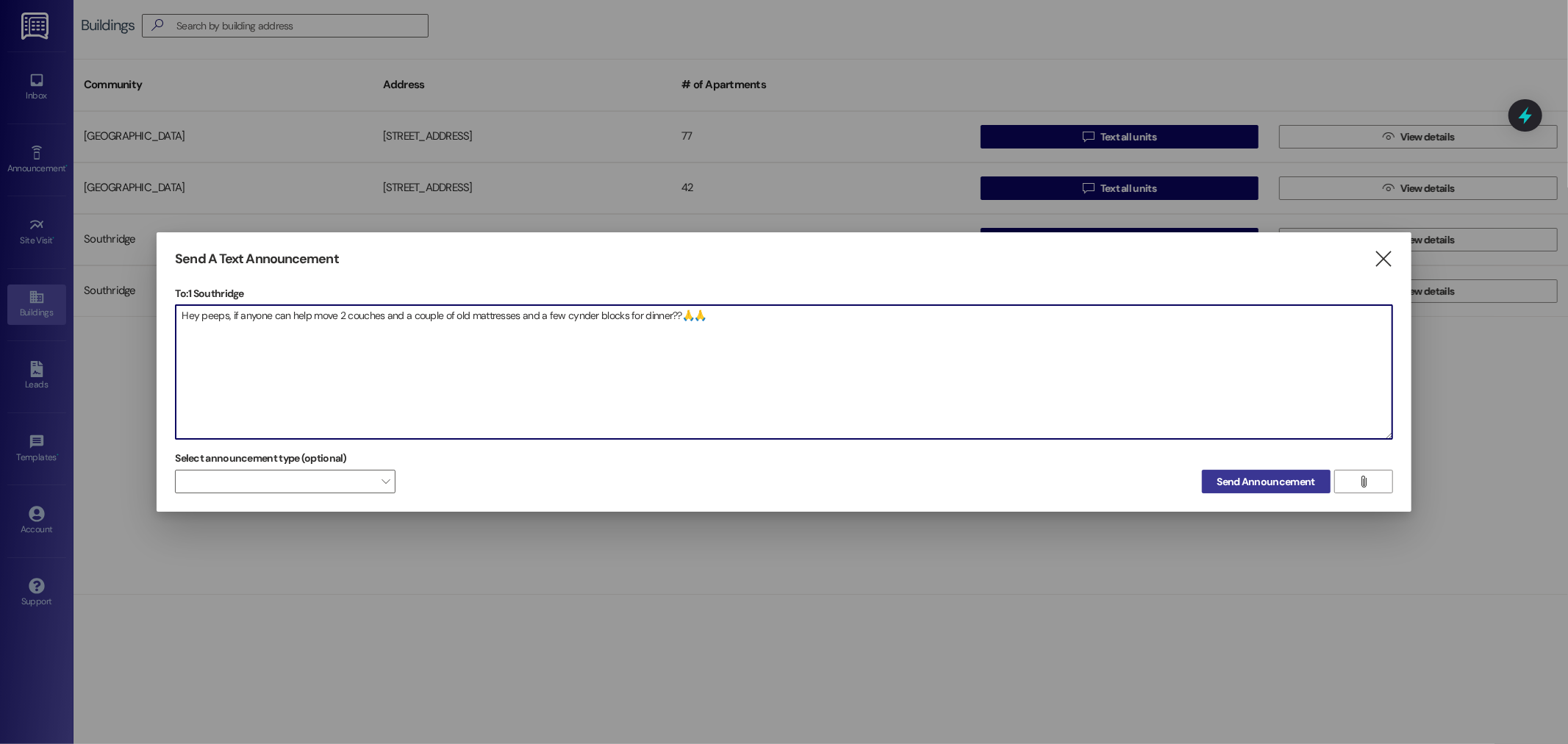
type textarea "Hey peeps, if anyone can help move 2 couches and a couple of old mattresses and…"
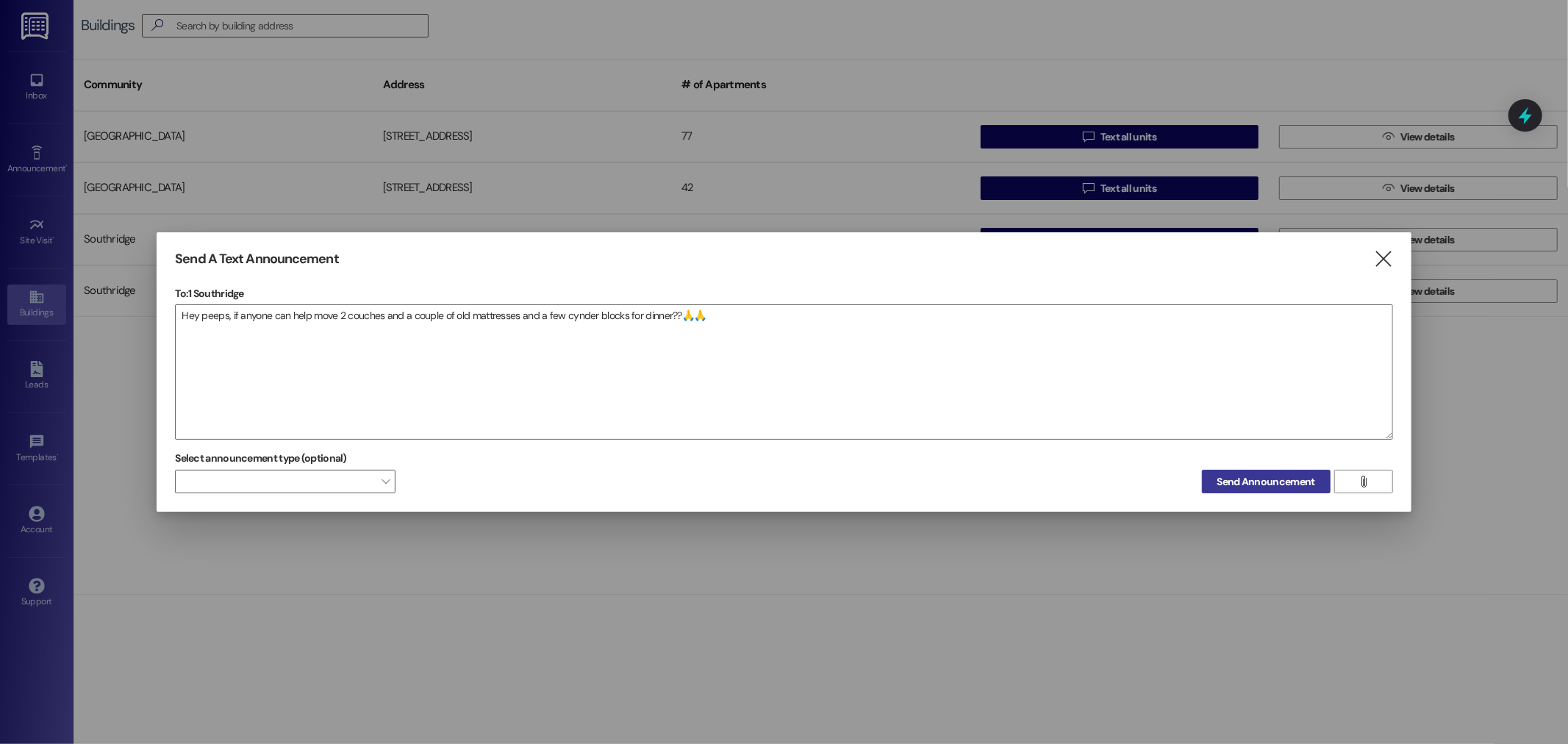
click at [1283, 480] on span "Send Announcement" at bounding box center [1265, 481] width 98 height 16
